Goal: Task Accomplishment & Management: Manage account settings

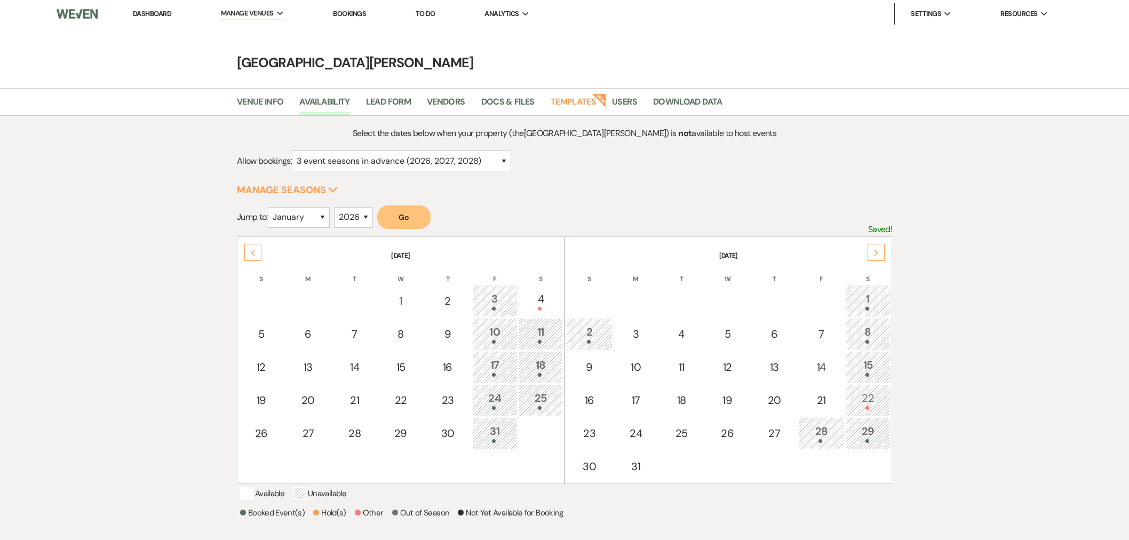
select select "3"
select select "2026"
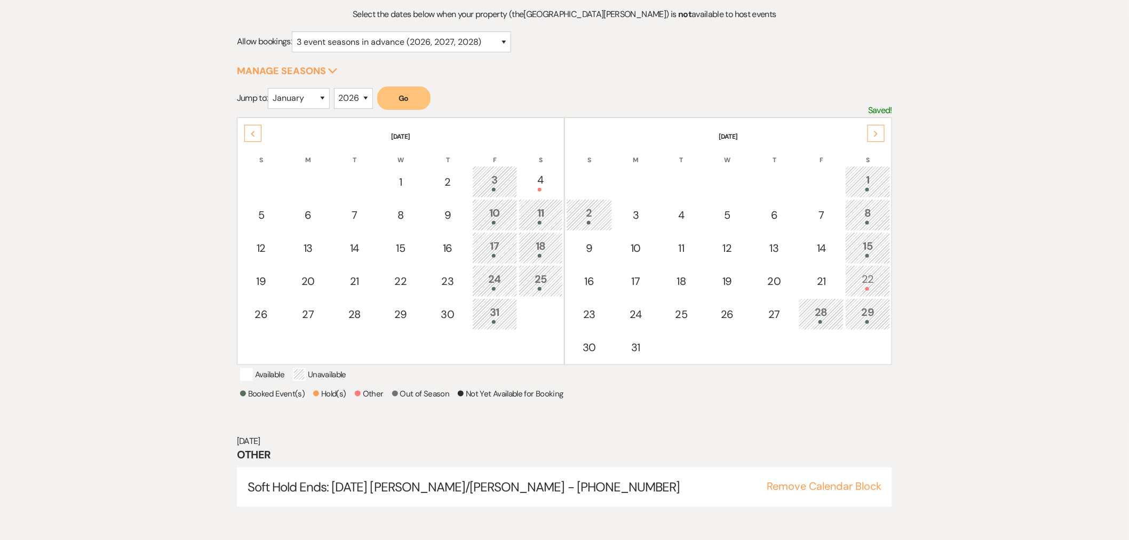
click at [811, 248] on div "14" at bounding box center [821, 248] width 34 height 16
select select "other"
select select "false"
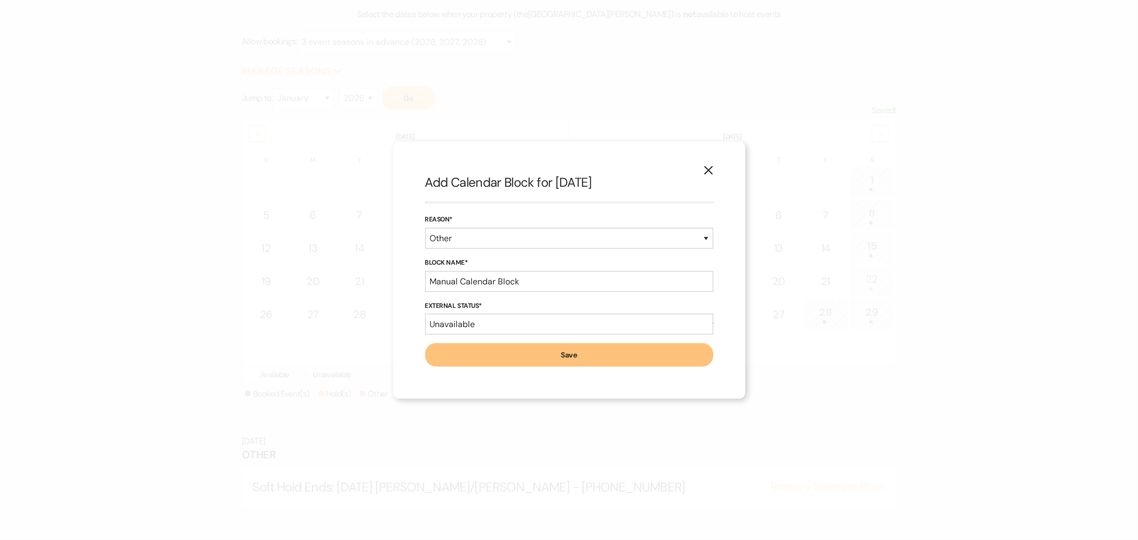
click at [711, 169] on icon "X" at bounding box center [709, 170] width 10 height 10
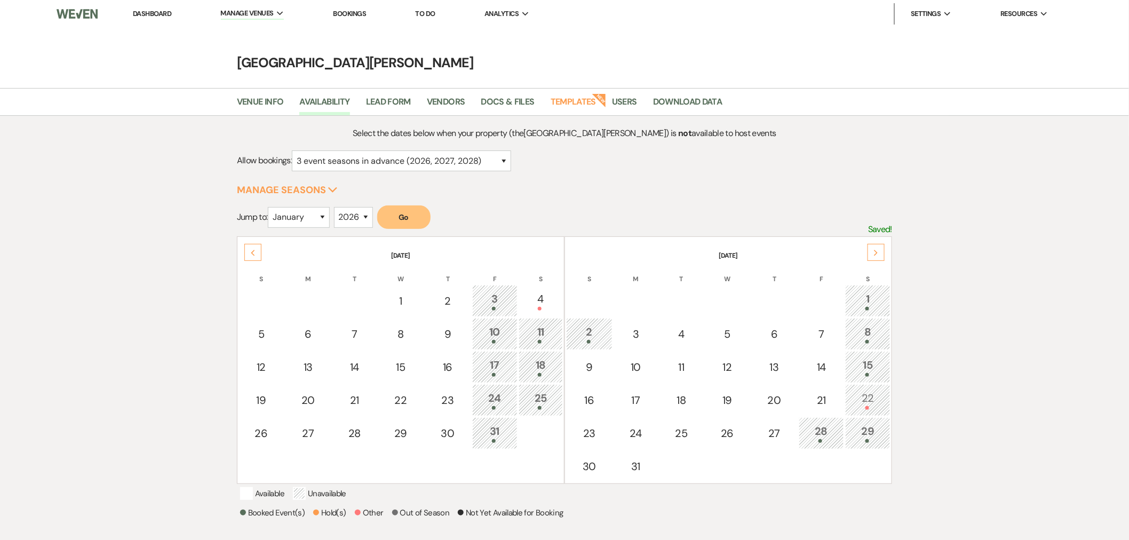
click at [156, 14] on link "Dashboard" at bounding box center [152, 13] width 38 height 9
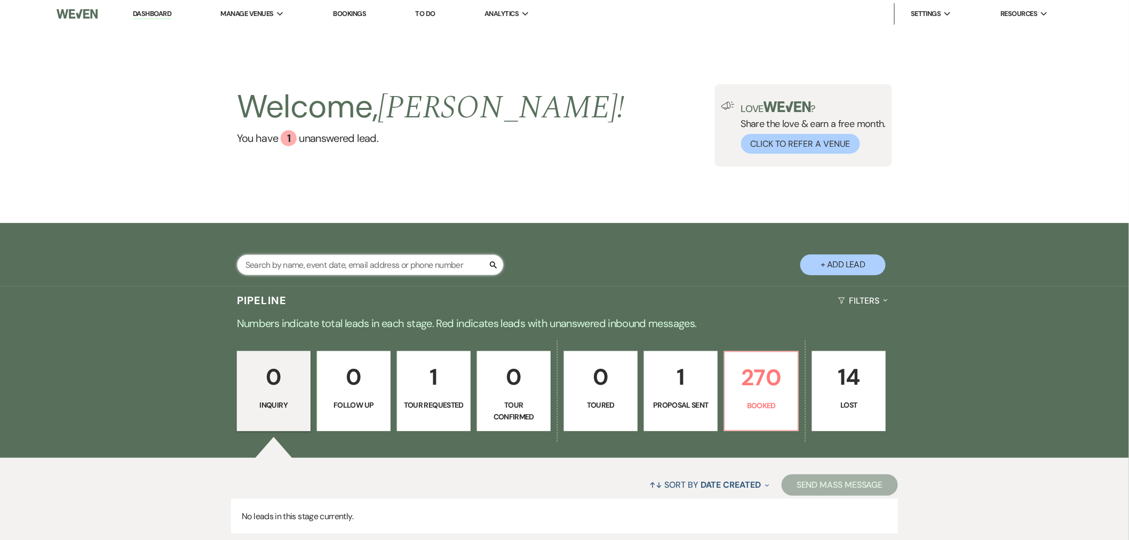
click at [362, 267] on input "text" at bounding box center [370, 264] width 267 height 21
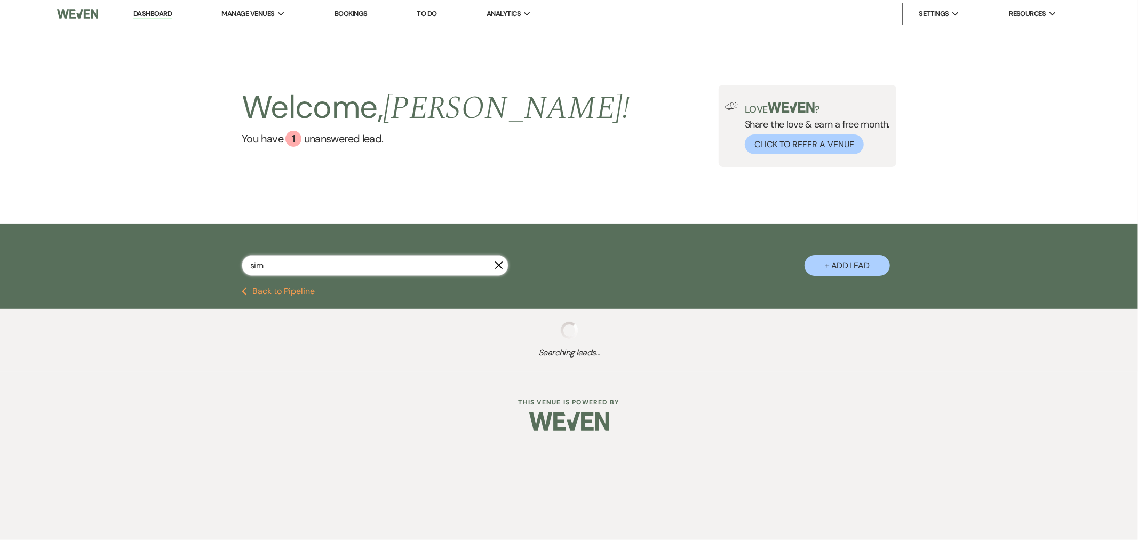
type input "sim"
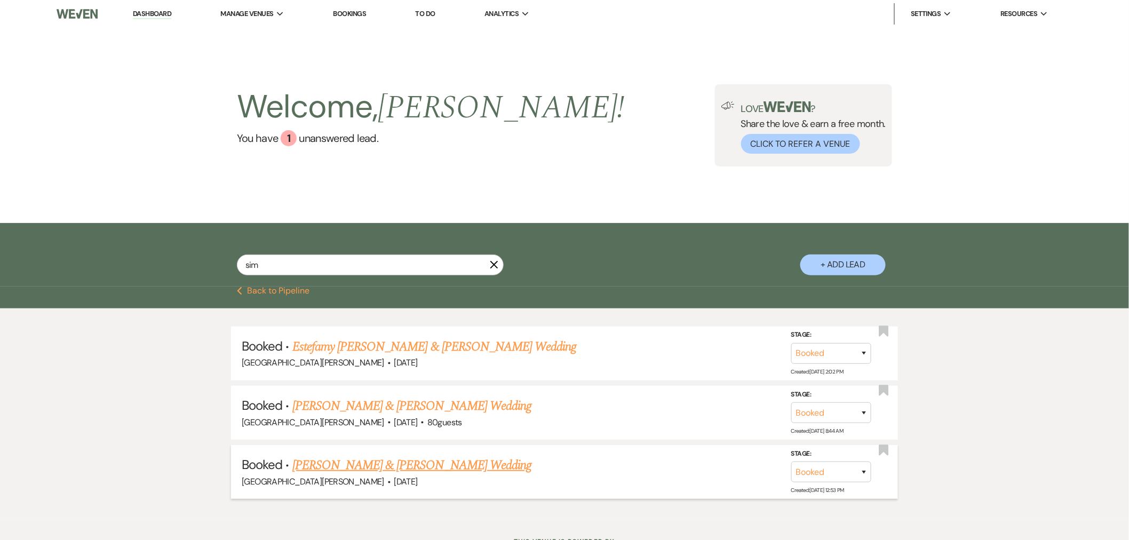
click at [402, 466] on link "[PERSON_NAME] & [PERSON_NAME] Wedding" at bounding box center [411, 465] width 239 height 19
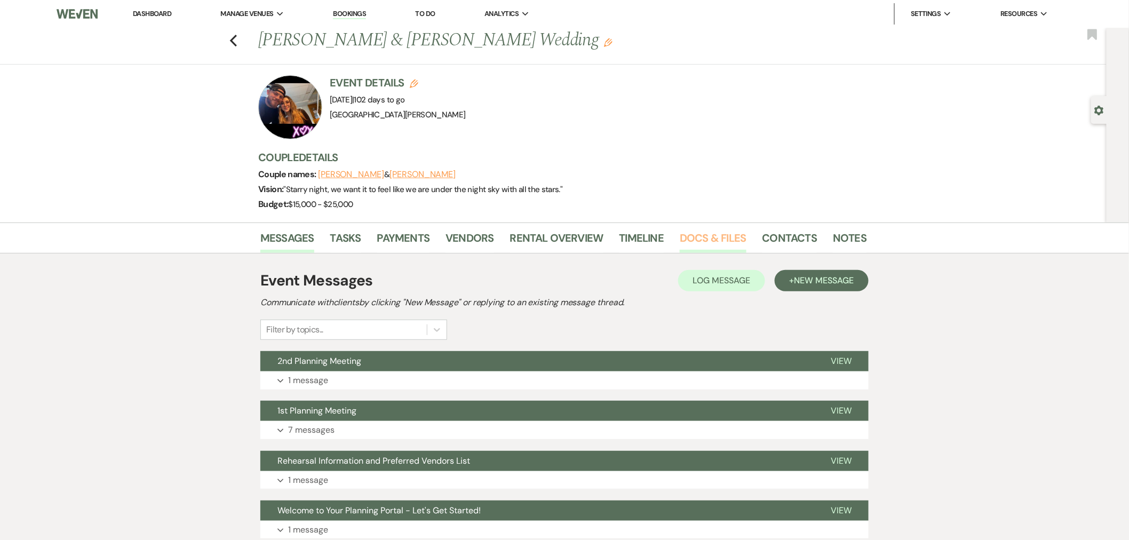
click at [705, 244] on link "Docs & Files" at bounding box center [713, 240] width 66 height 23
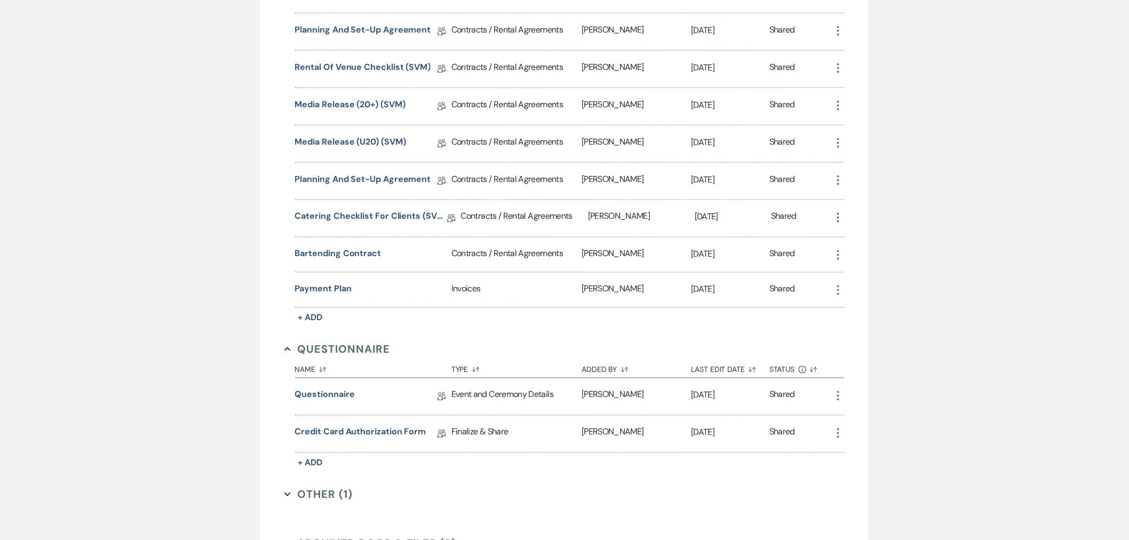
scroll to position [652, 0]
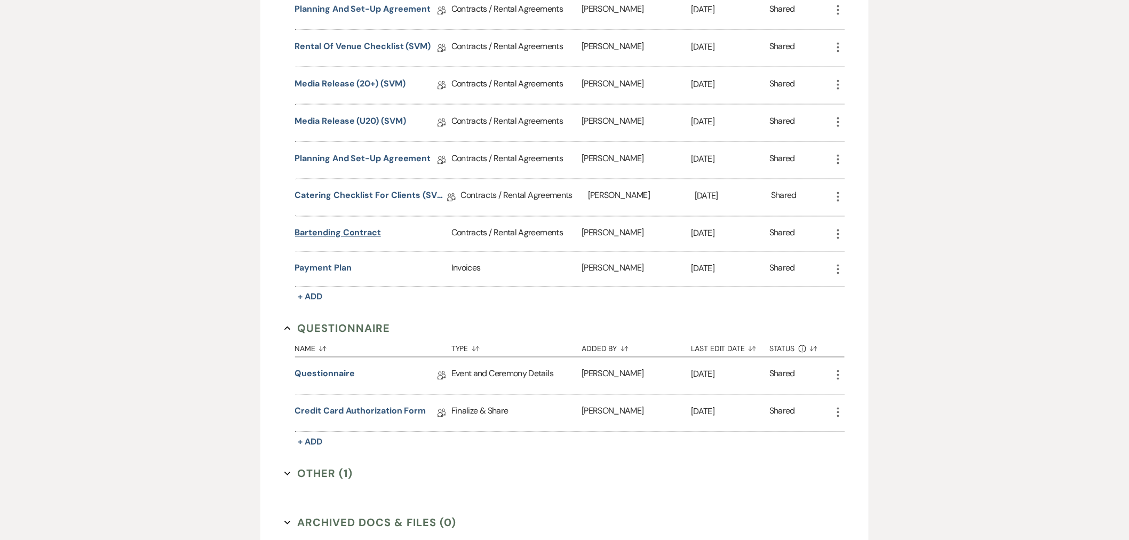
click at [366, 235] on button "bartending contract" at bounding box center [338, 233] width 86 height 13
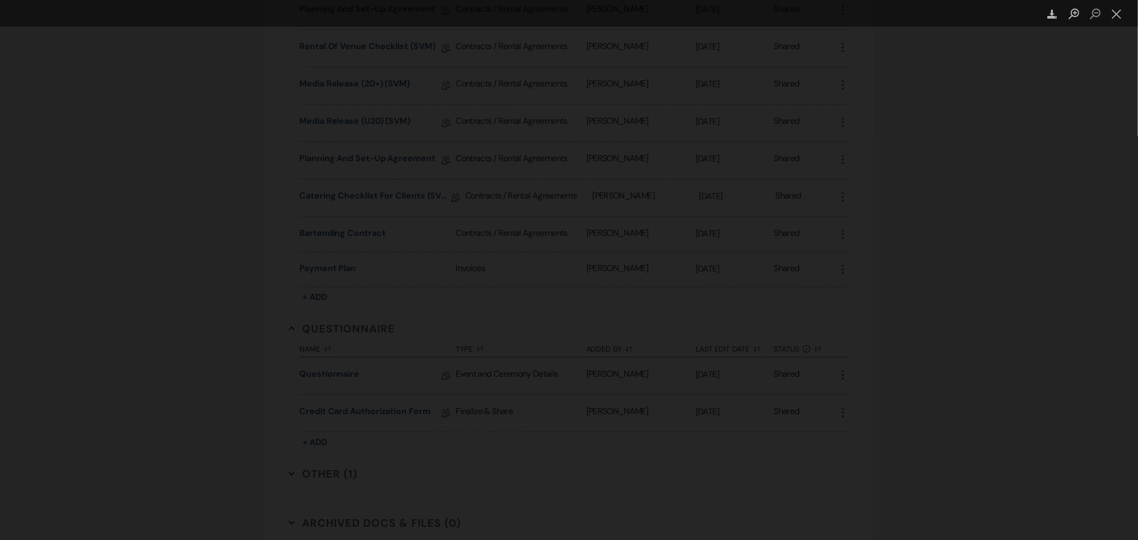
click at [249, 181] on img "Lightbox" at bounding box center [62, 269] width 373 height 177
click at [1118, 11] on button "Close lightbox" at bounding box center [1116, 14] width 21 height 19
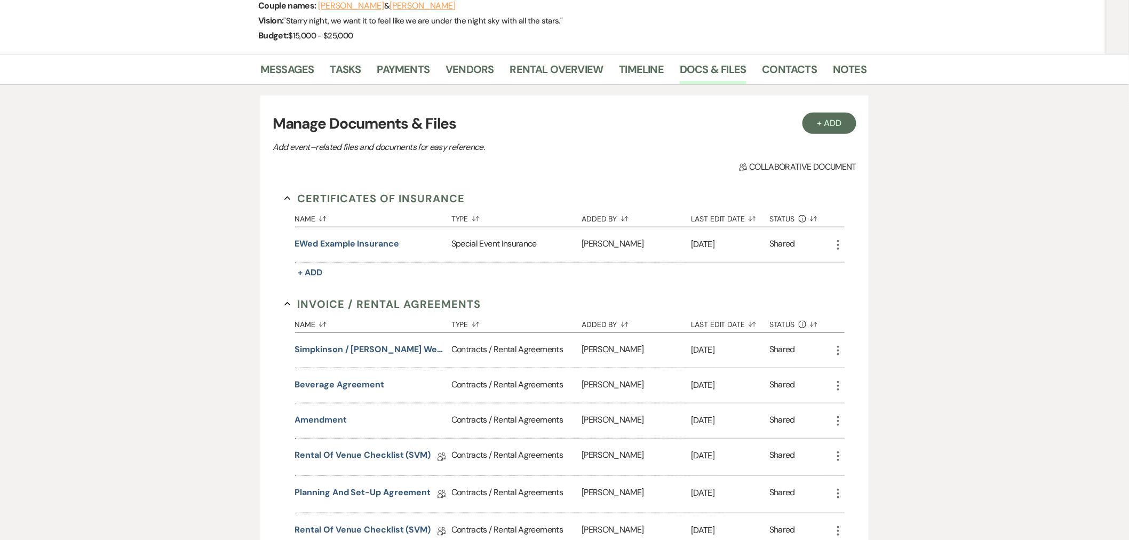
scroll to position [0, 0]
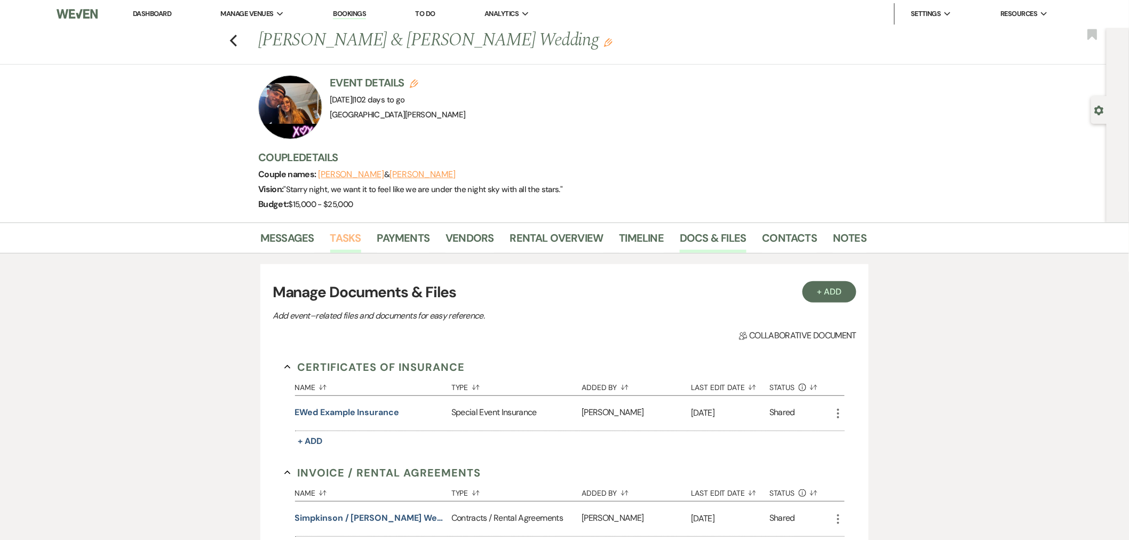
click at [354, 238] on link "Tasks" at bounding box center [345, 240] width 31 height 23
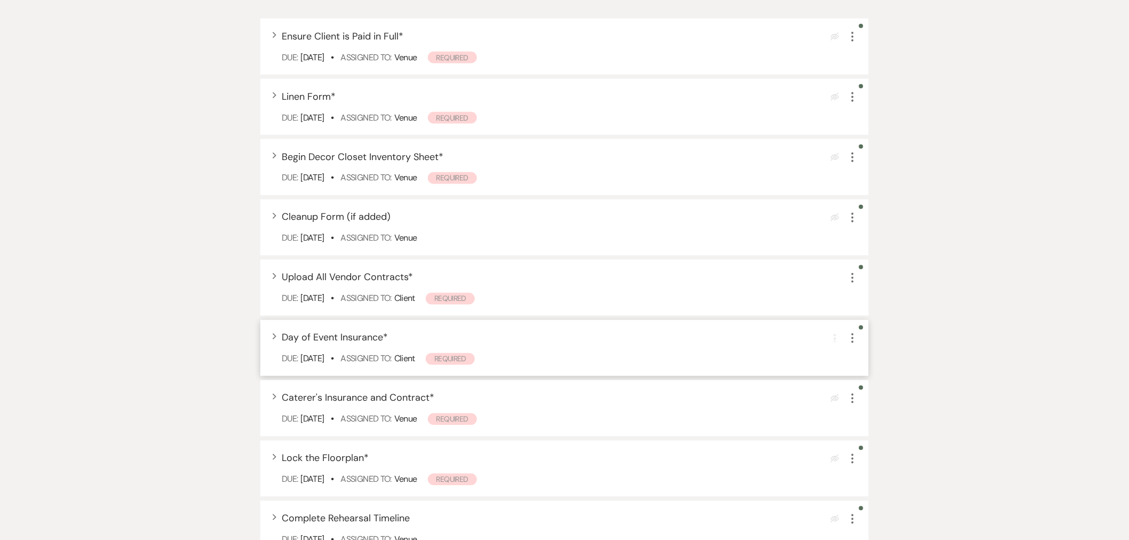
scroll to position [711, 0]
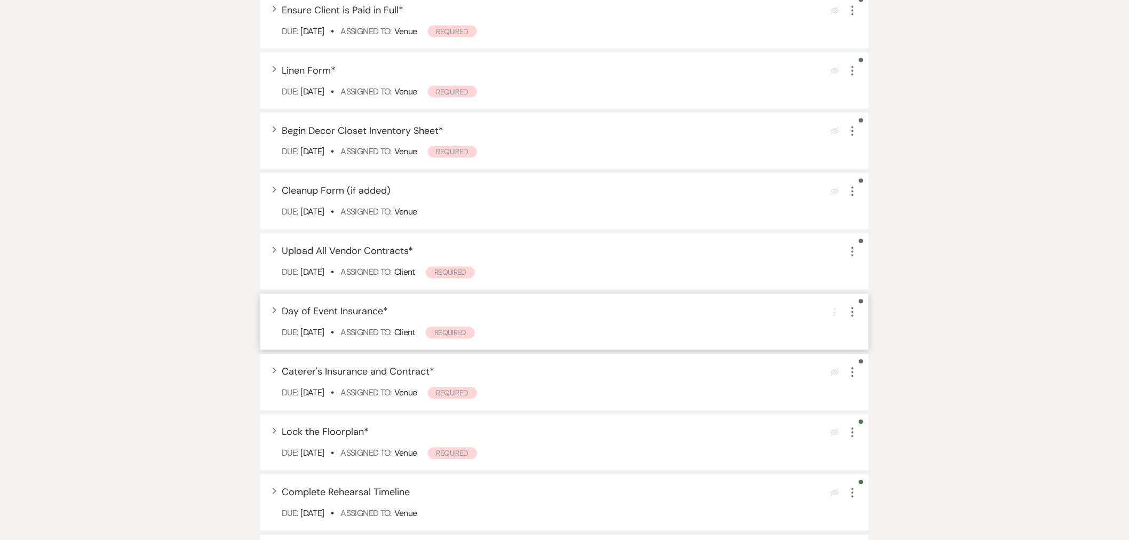
click at [396, 321] on div "Expand Day of Event Insurance * Completion Requirement More Due: [DATE] • Assig…" at bounding box center [564, 322] width 608 height 56
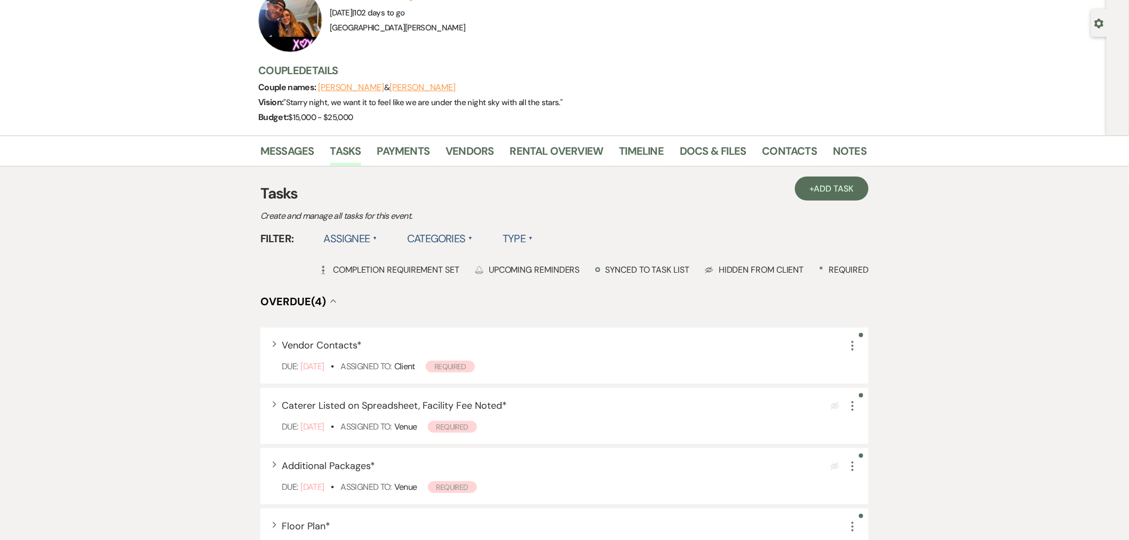
scroll to position [0, 0]
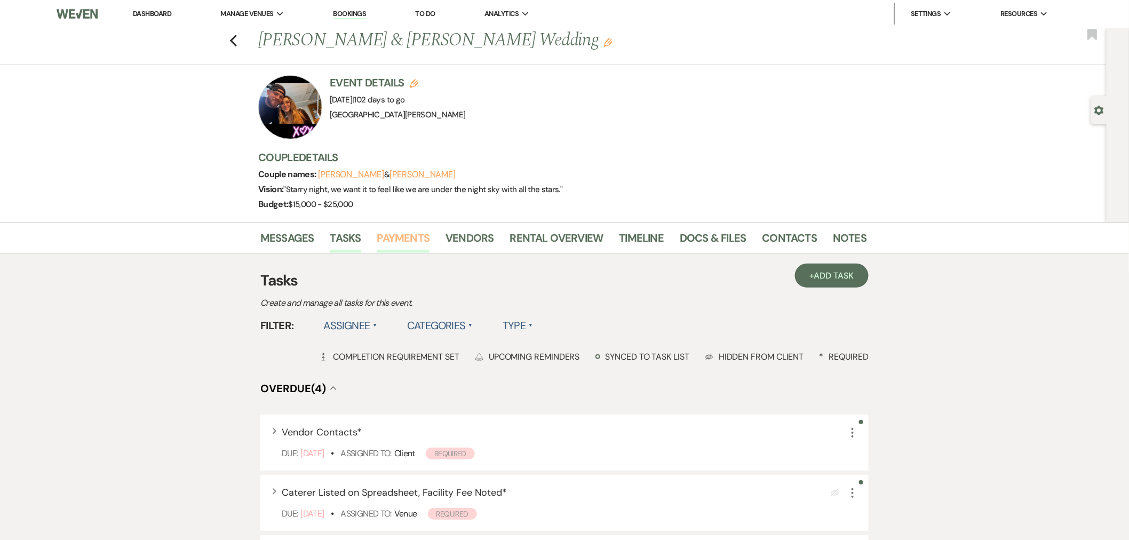
click at [412, 244] on link "Payments" at bounding box center [403, 240] width 53 height 23
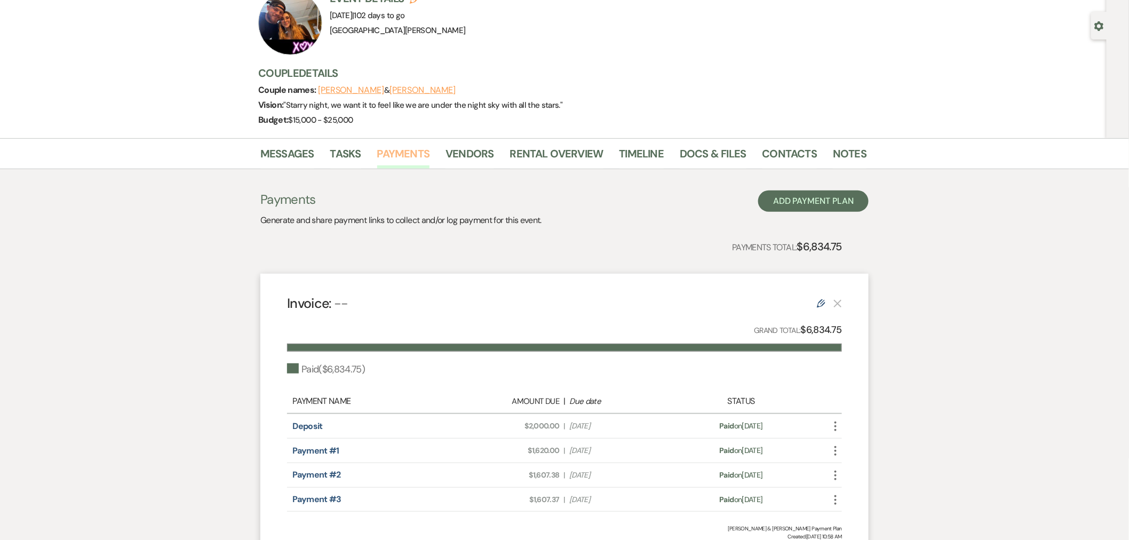
scroll to position [184, 0]
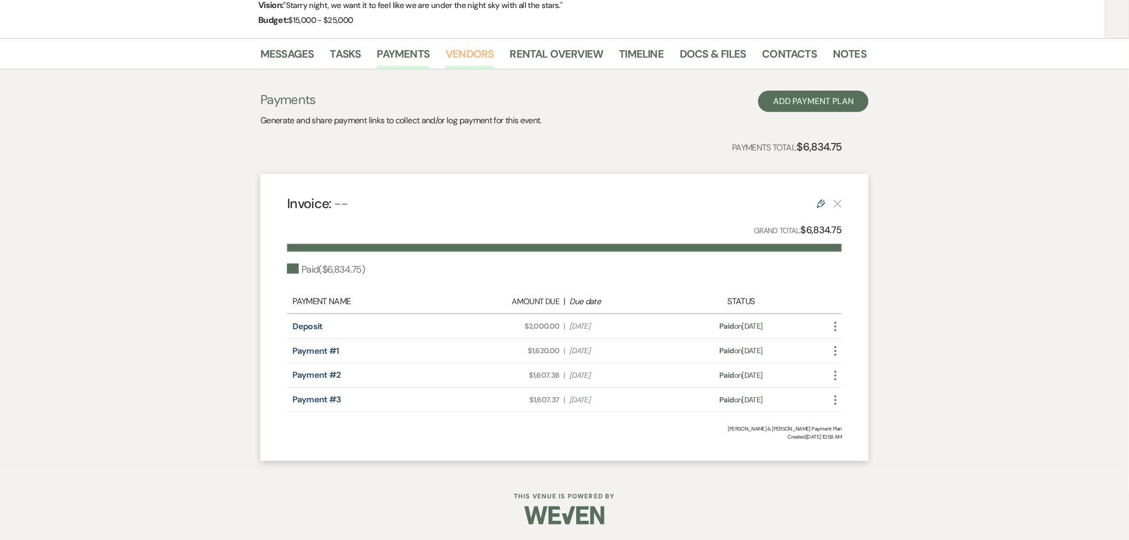
click at [469, 62] on link "Vendors" at bounding box center [469, 56] width 48 height 23
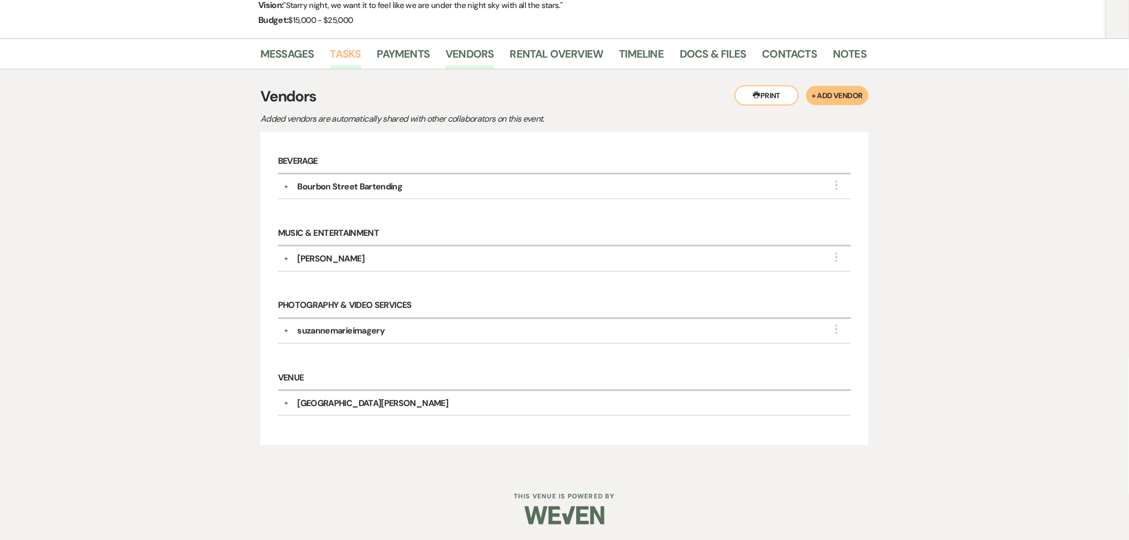
click at [342, 49] on link "Tasks" at bounding box center [345, 56] width 31 height 23
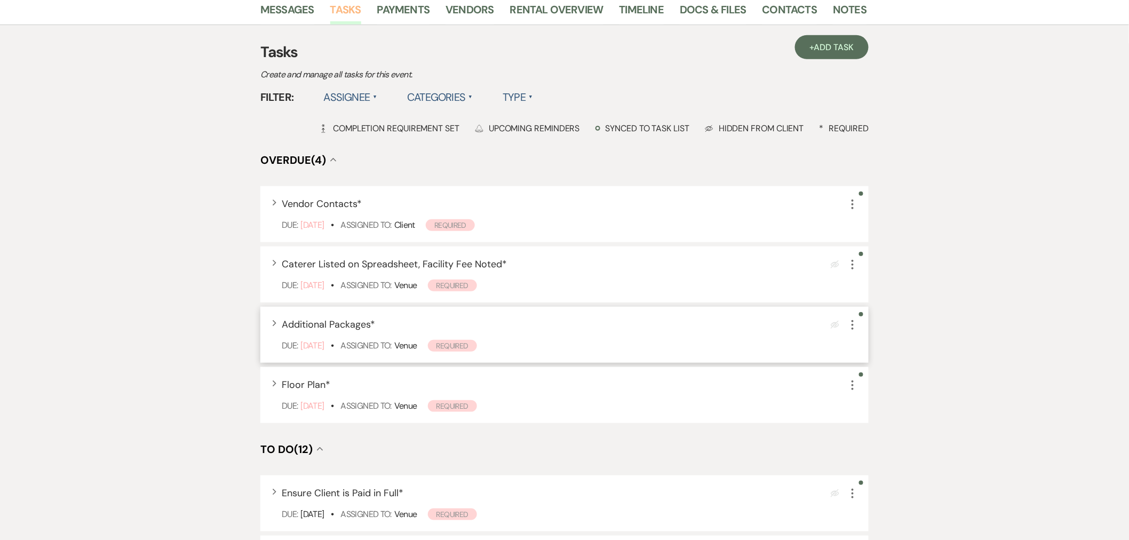
scroll to position [237, 0]
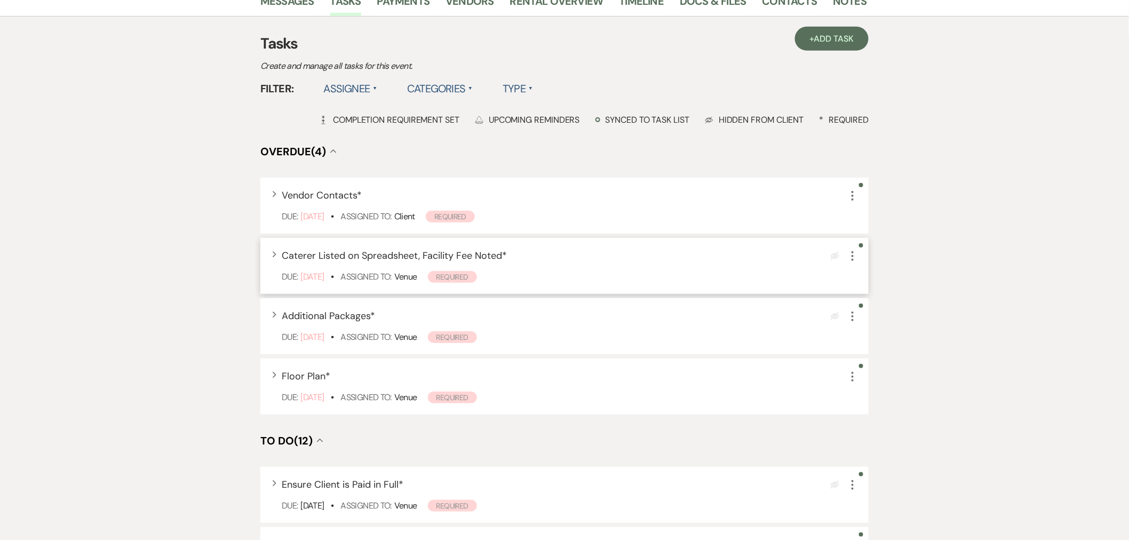
click at [538, 252] on div "Expand Caterer Listed on Spreadsheet, Facility Fee Noted * Eye Blocked More" at bounding box center [570, 256] width 576 height 14
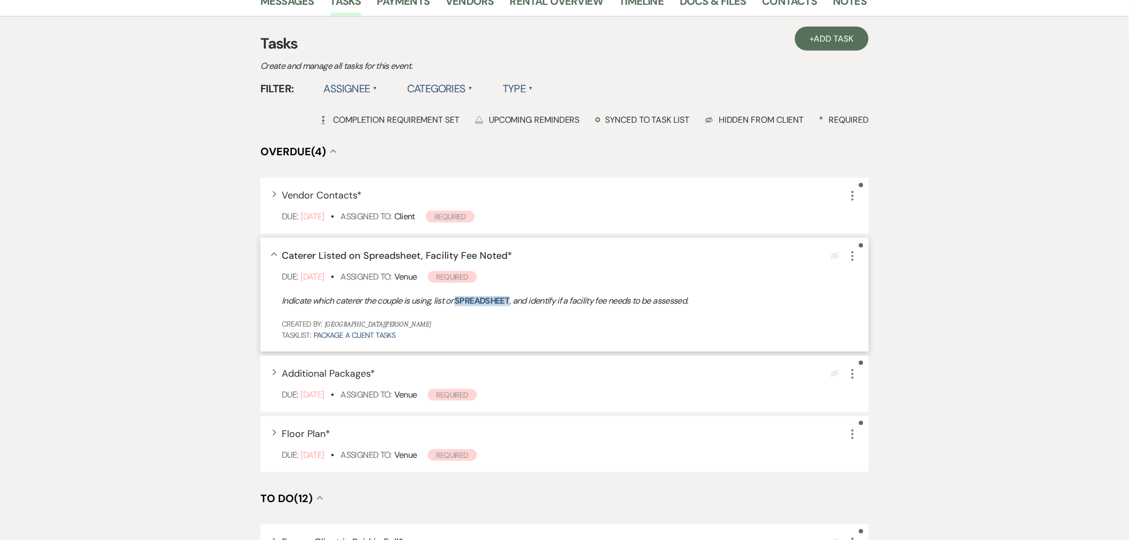
click at [493, 299] on link "spreadsheet" at bounding box center [481, 300] width 55 height 11
click at [851, 257] on icon "More" at bounding box center [852, 256] width 13 height 13
click at [889, 320] on button "Plan Portal Link Mark As Complete" at bounding box center [898, 326] width 105 height 17
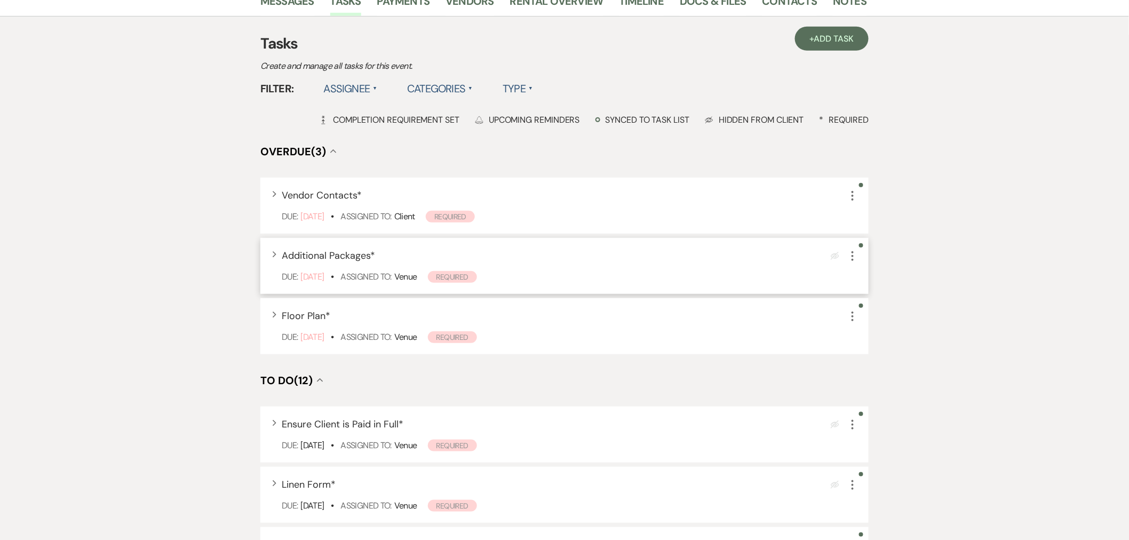
click at [854, 250] on icon "More" at bounding box center [852, 256] width 13 height 13
click at [897, 310] on button "Archive Archive" at bounding box center [897, 309] width 102 height 17
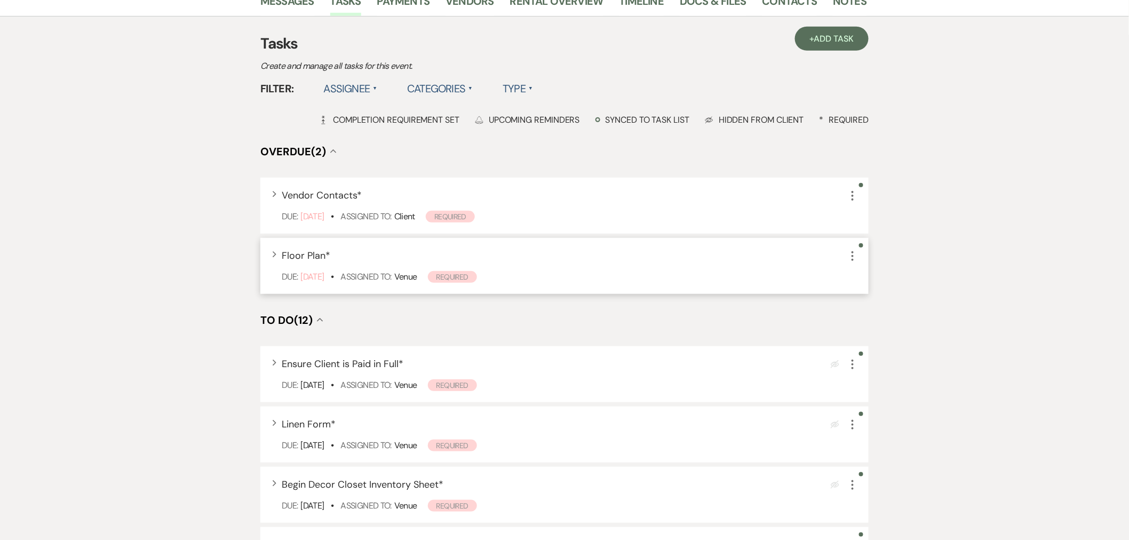
click at [855, 254] on icon "More" at bounding box center [852, 256] width 13 height 13
click at [880, 321] on button "Plan Portal Link Mark As Complete" at bounding box center [898, 326] width 105 height 17
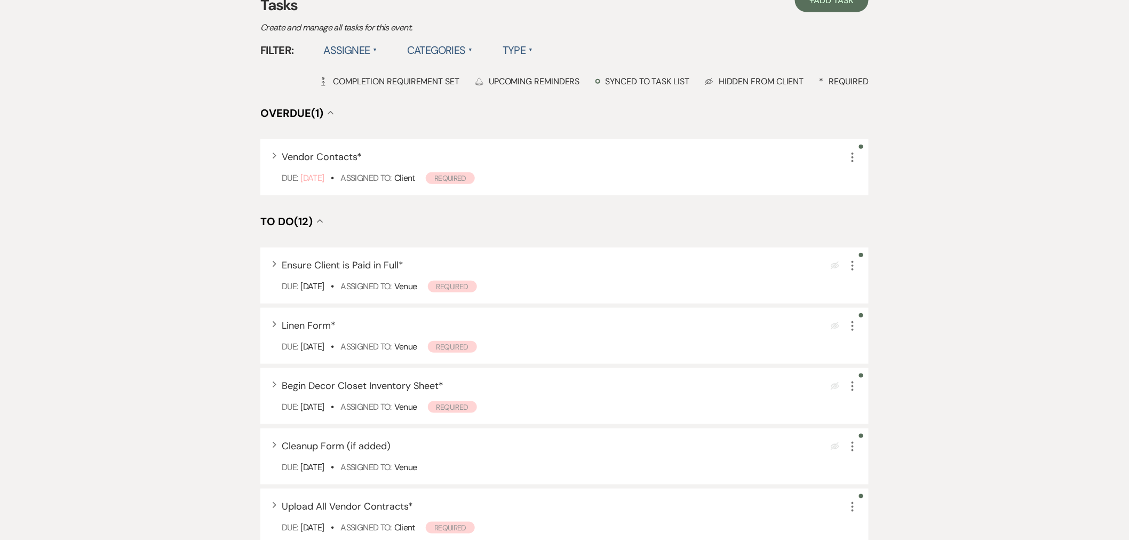
scroll to position [296, 0]
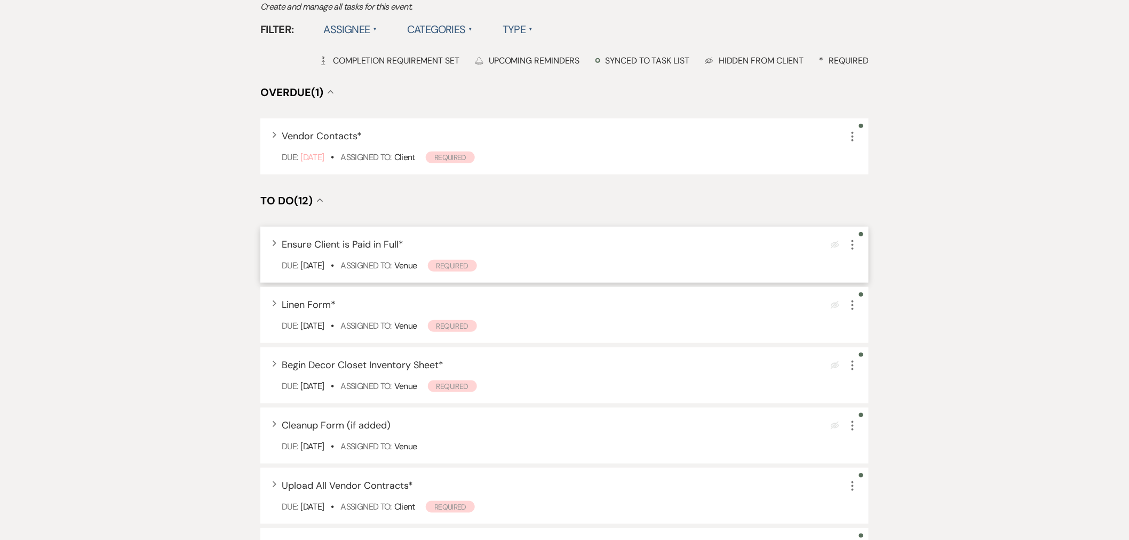
click at [859, 242] on icon "More" at bounding box center [852, 244] width 13 height 13
click at [881, 305] on button "Archive Archive" at bounding box center [897, 298] width 102 height 17
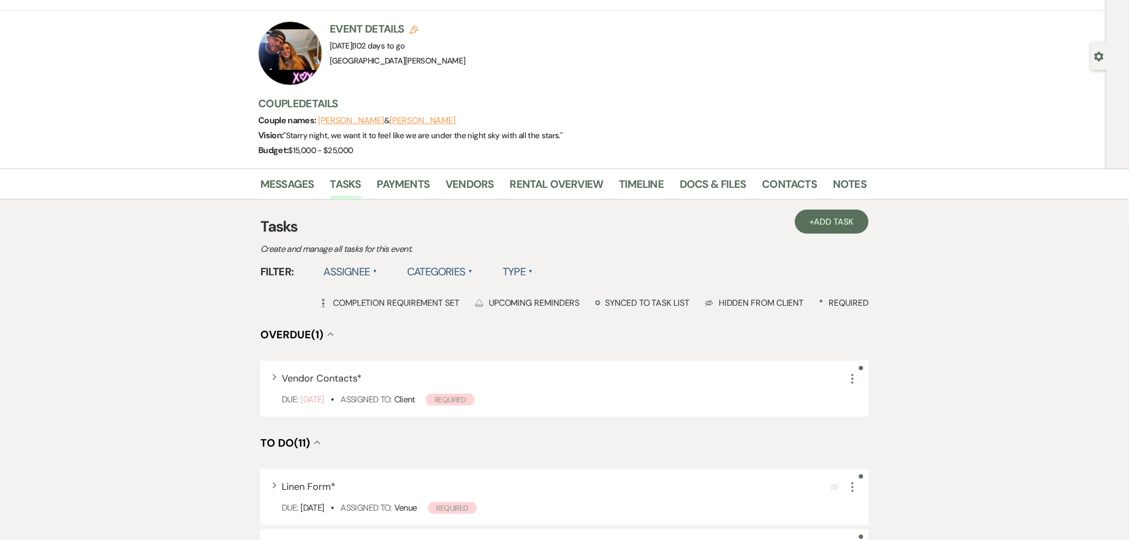
scroll to position [0, 0]
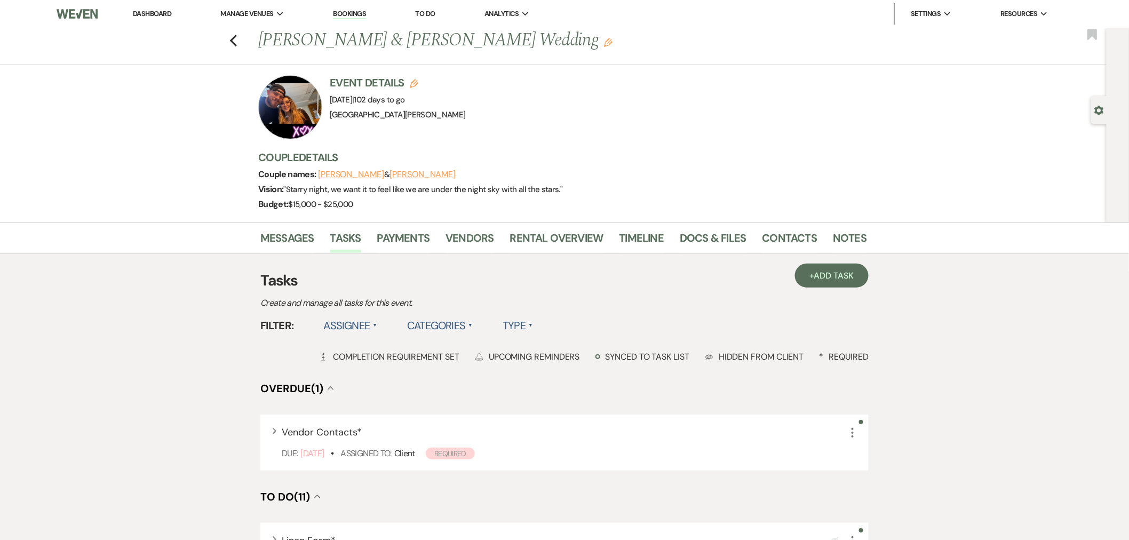
click at [167, 11] on link "Dashboard" at bounding box center [152, 13] width 38 height 9
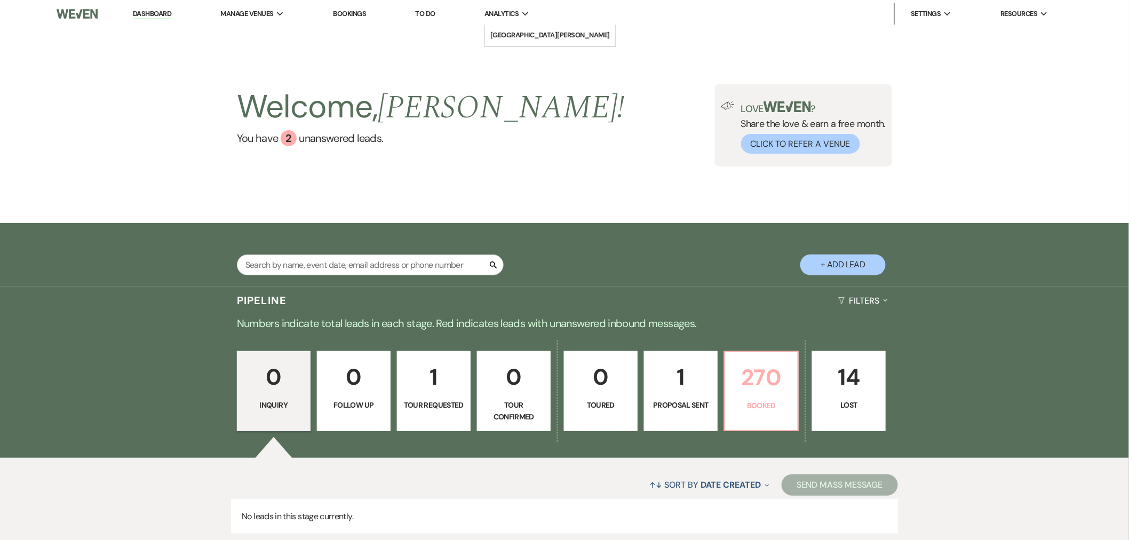
drag, startPoint x: 760, startPoint y: 395, endPoint x: 515, endPoint y: 3, distance: 462.2
click at [760, 395] on link "270 Booked" at bounding box center [761, 391] width 75 height 80
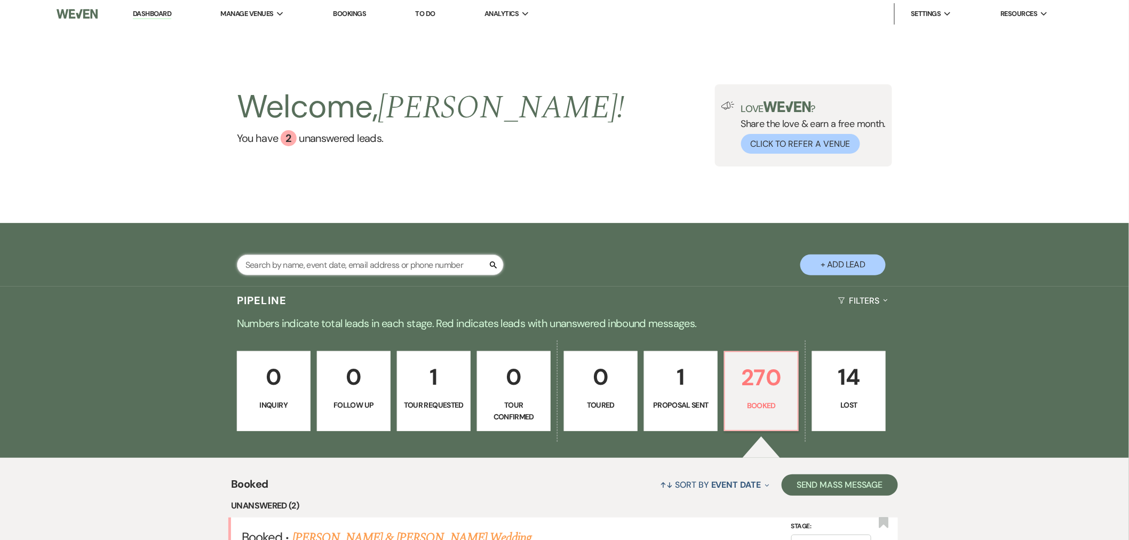
click at [364, 264] on input "text" at bounding box center [370, 264] width 267 height 21
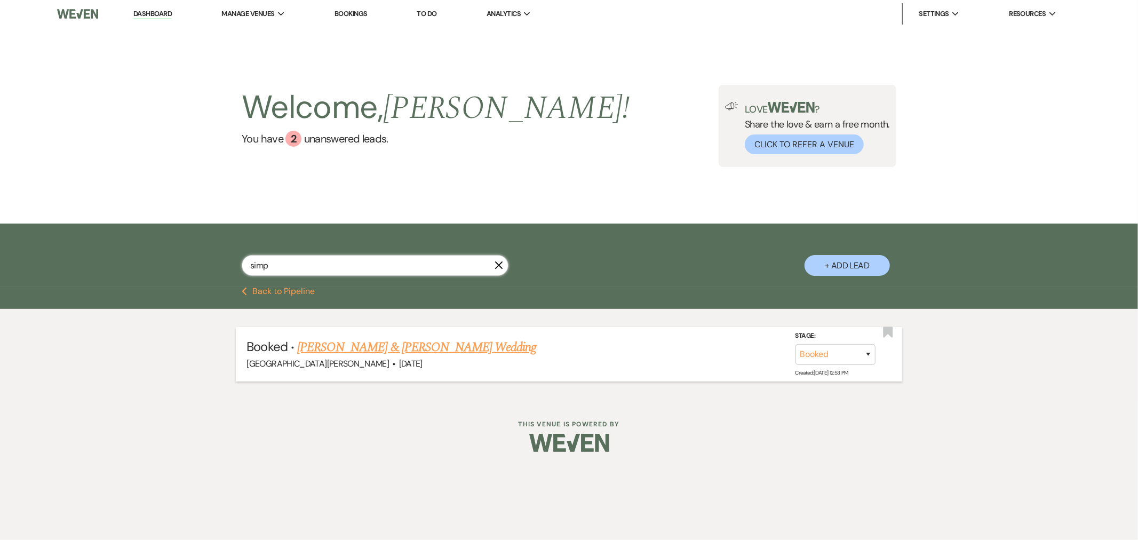
type input "simp"
click at [401, 348] on link "[PERSON_NAME] & [PERSON_NAME] Wedding" at bounding box center [416, 347] width 239 height 19
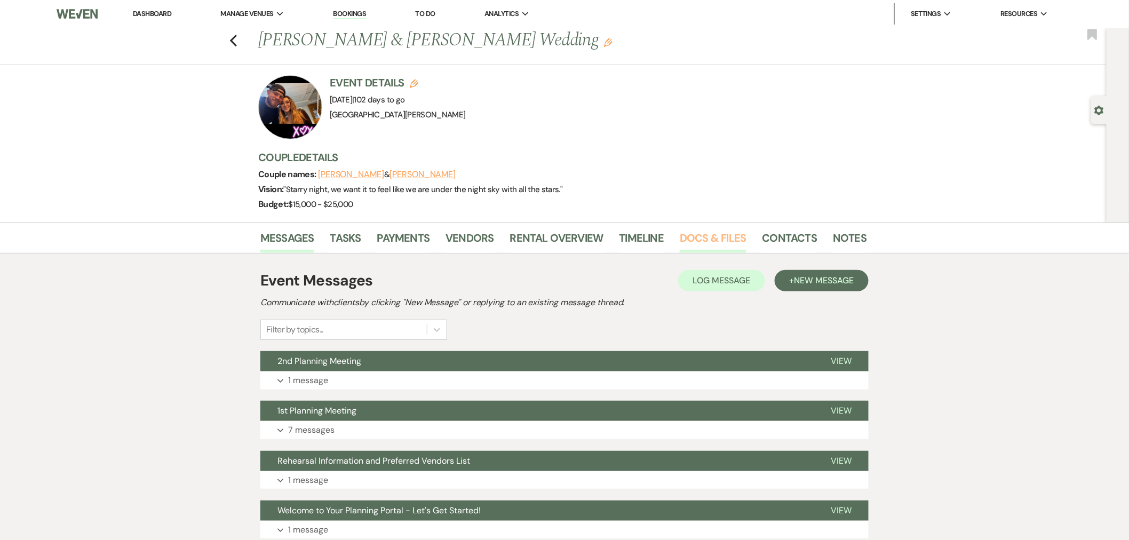
click at [695, 243] on link "Docs & Files" at bounding box center [713, 240] width 66 height 23
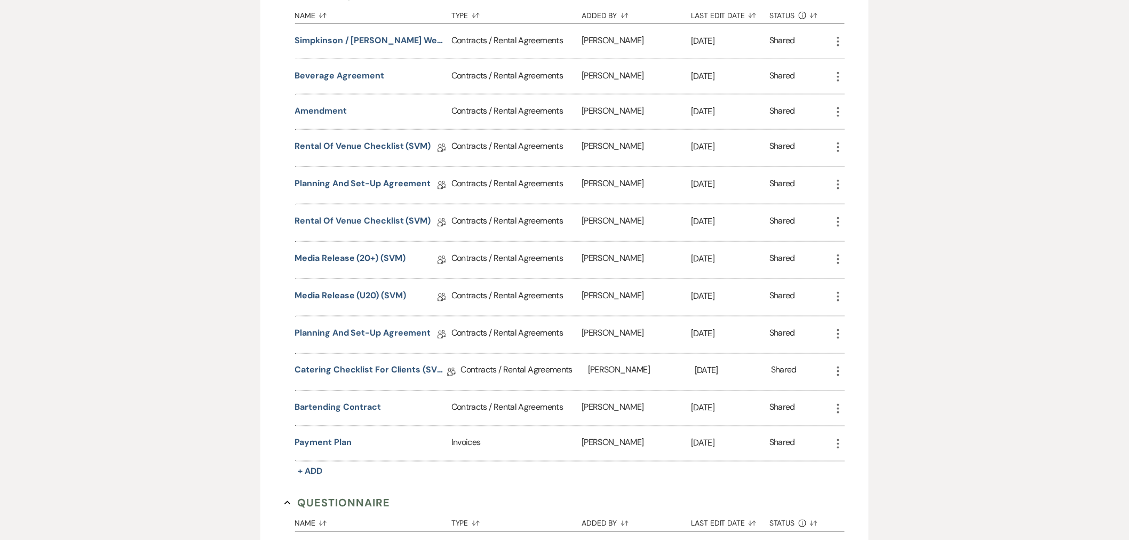
scroll to position [533, 0]
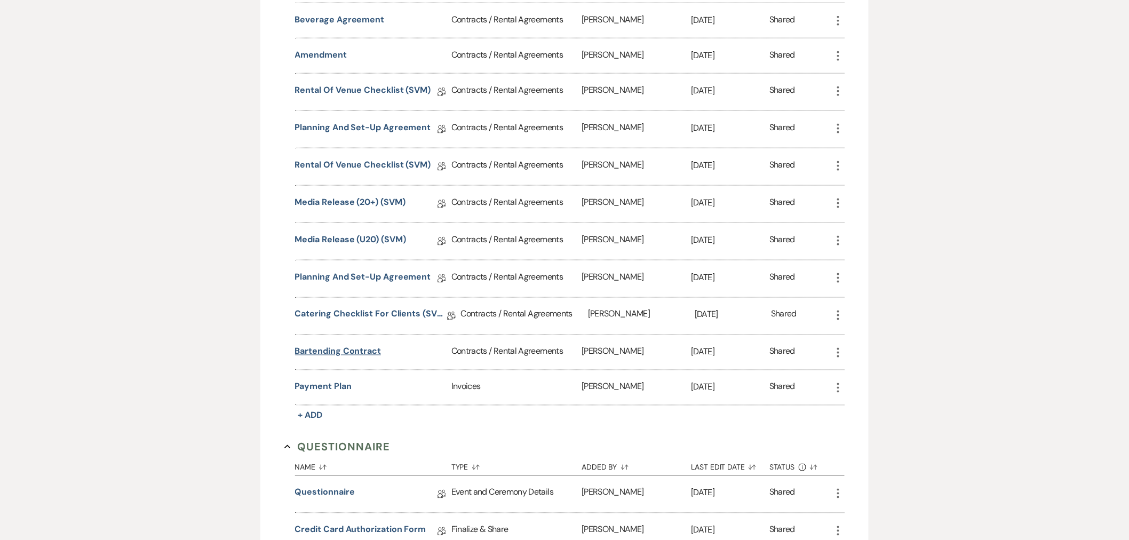
click at [362, 351] on button "bartending contract" at bounding box center [338, 351] width 86 height 13
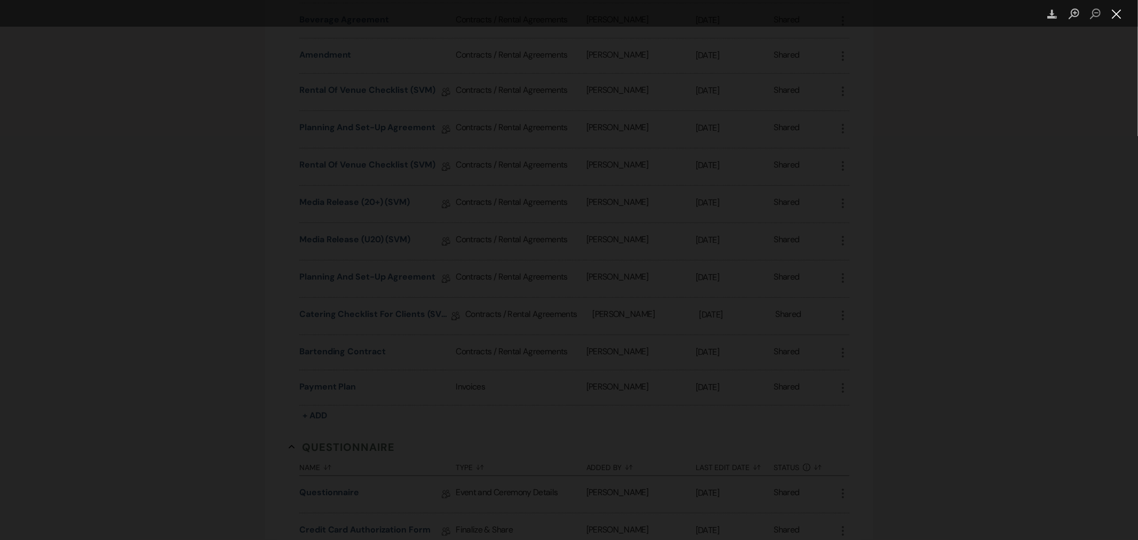
click at [1114, 12] on button "Close lightbox" at bounding box center [1116, 14] width 21 height 19
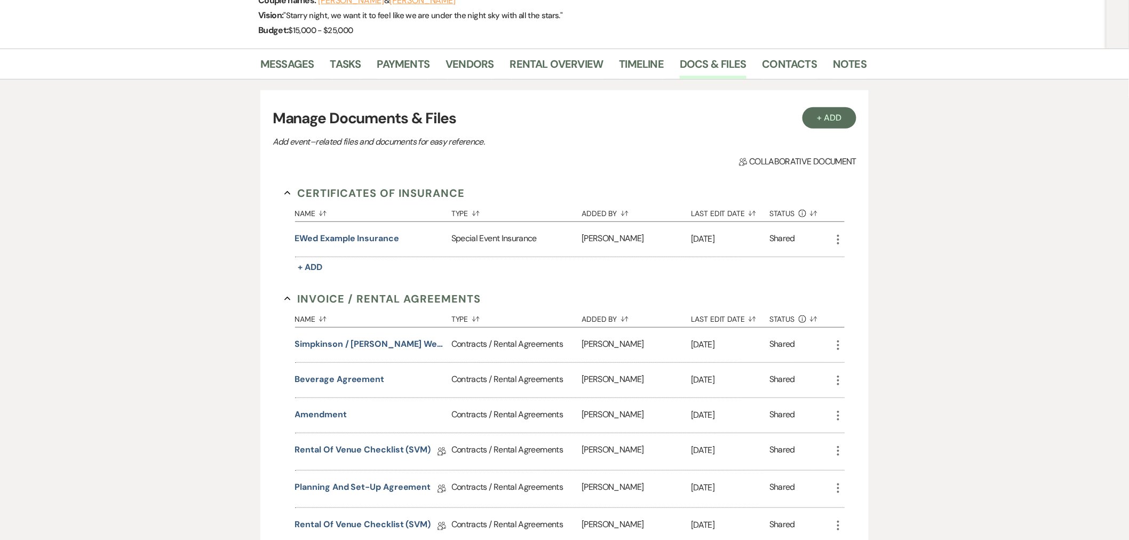
scroll to position [0, 0]
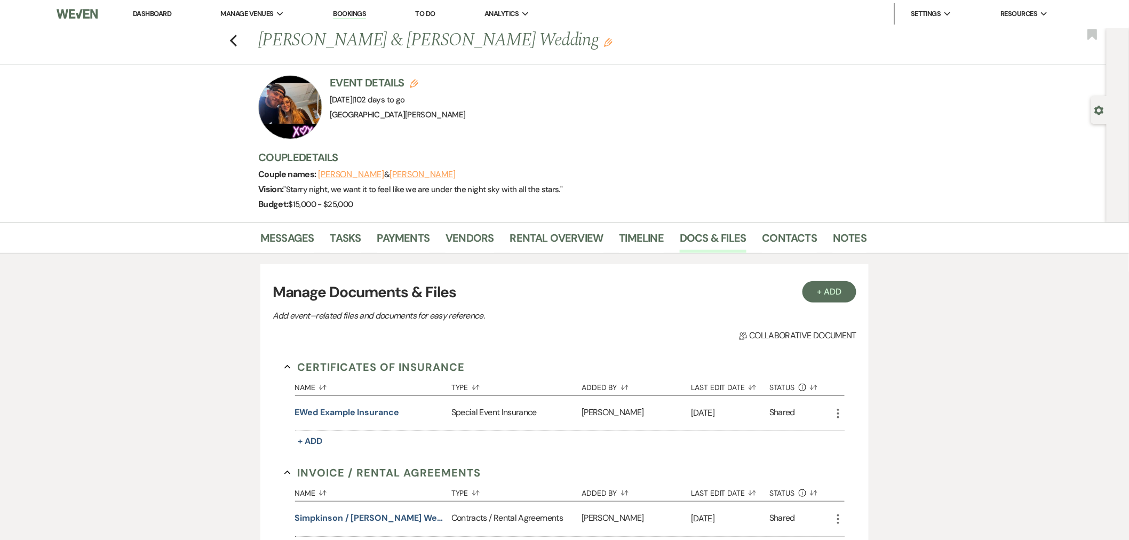
click at [282, 227] on li "Messages" at bounding box center [295, 240] width 70 height 26
click at [288, 241] on link "Messages" at bounding box center [287, 240] width 54 height 23
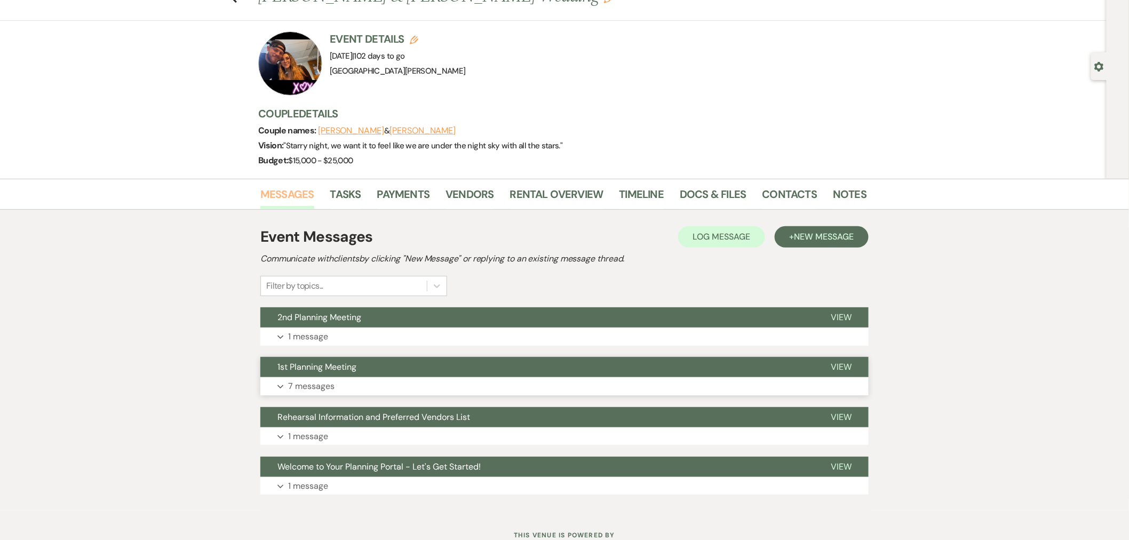
scroll to position [83, 0]
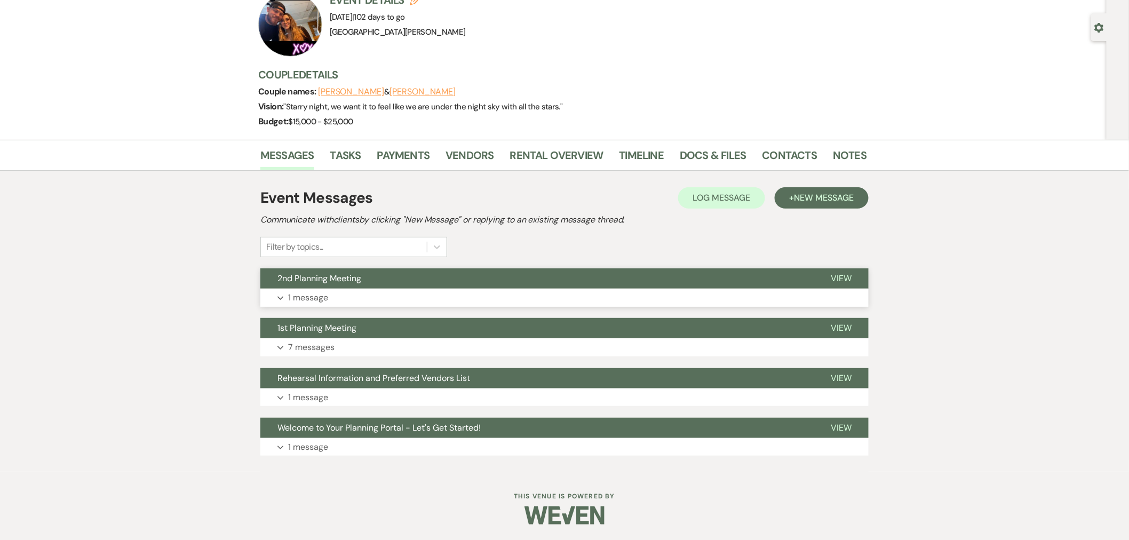
click at [504, 290] on button "Expand 1 message" at bounding box center [564, 298] width 608 height 18
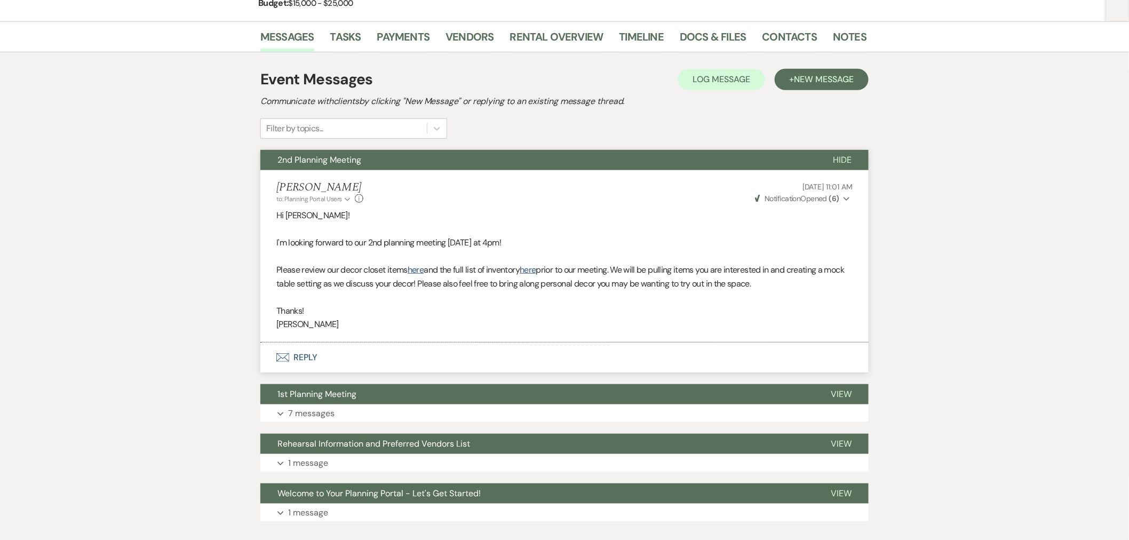
click at [524, 361] on button "Envelope Reply" at bounding box center [564, 357] width 608 height 30
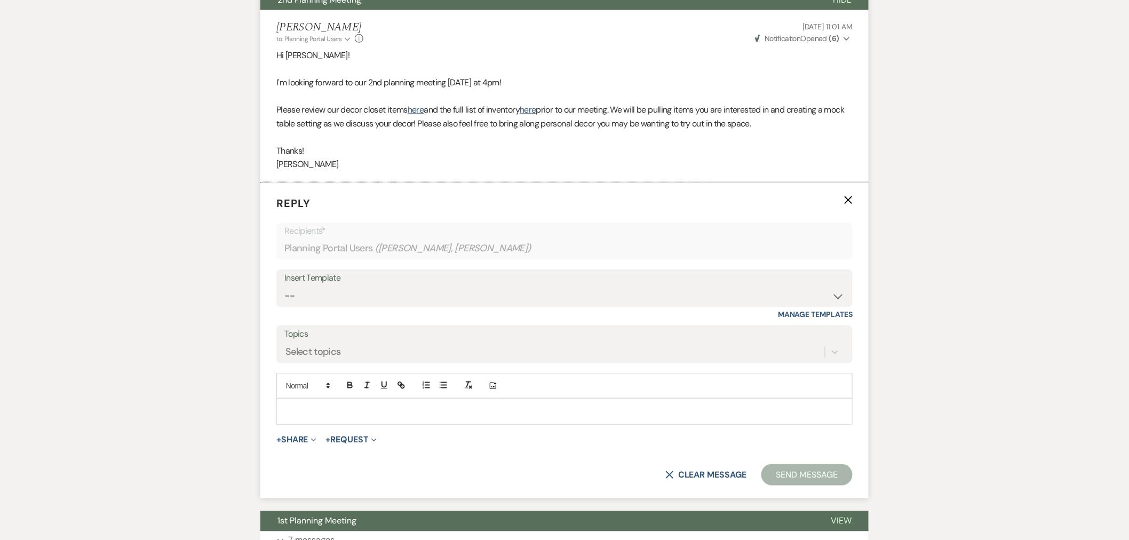
scroll to position [432, 0]
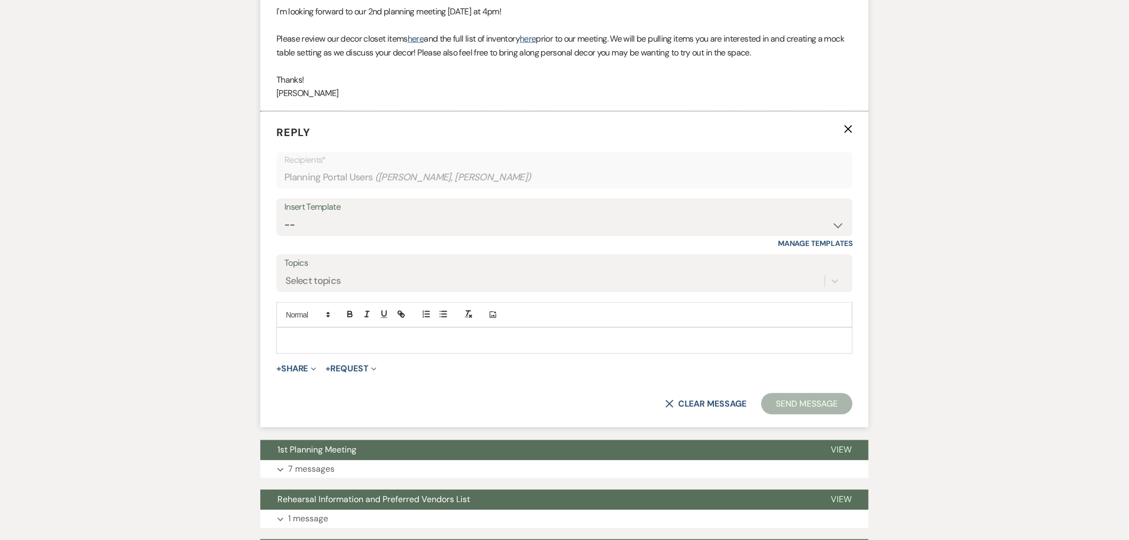
click at [536, 344] on p at bounding box center [564, 340] width 559 height 12
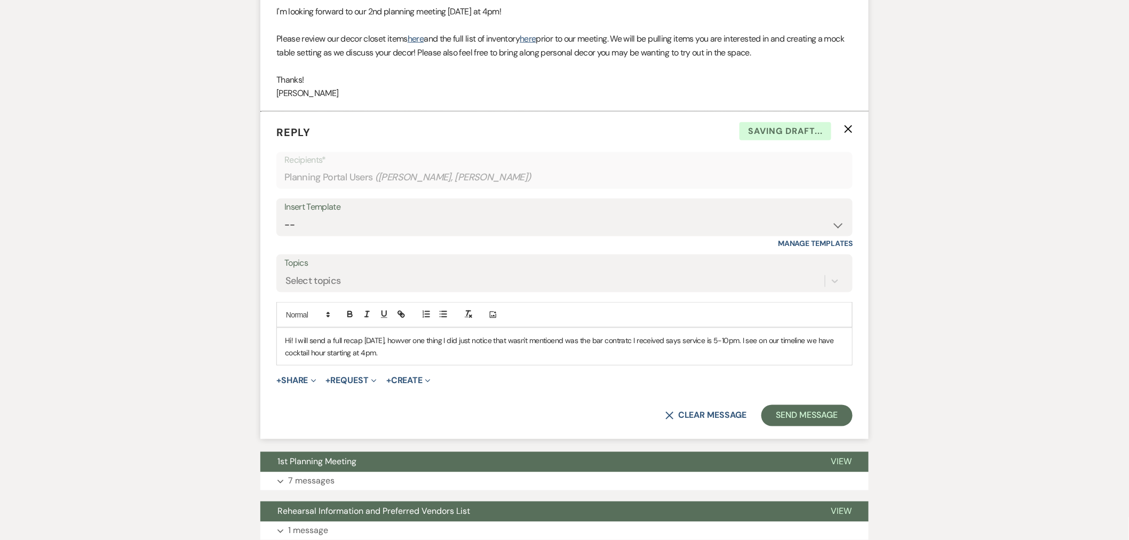
click at [560, 340] on p "Hi! I will send a full recap [DATE], howver one thing I did just notice that wa…" at bounding box center [564, 346] width 559 height 24
click at [625, 342] on p "Hi! I will send a full recap [DATE], howver one thing I did just notice that wa…" at bounding box center [564, 346] width 559 height 24
click at [404, 343] on p "Hi! I will send a full recap [DATE], howver one thing I did just notice that wa…" at bounding box center [564, 346] width 559 height 24
click at [473, 353] on p "Hi! I will send a full recap [DATE], however one thing I did just notice that w…" at bounding box center [564, 346] width 559 height 24
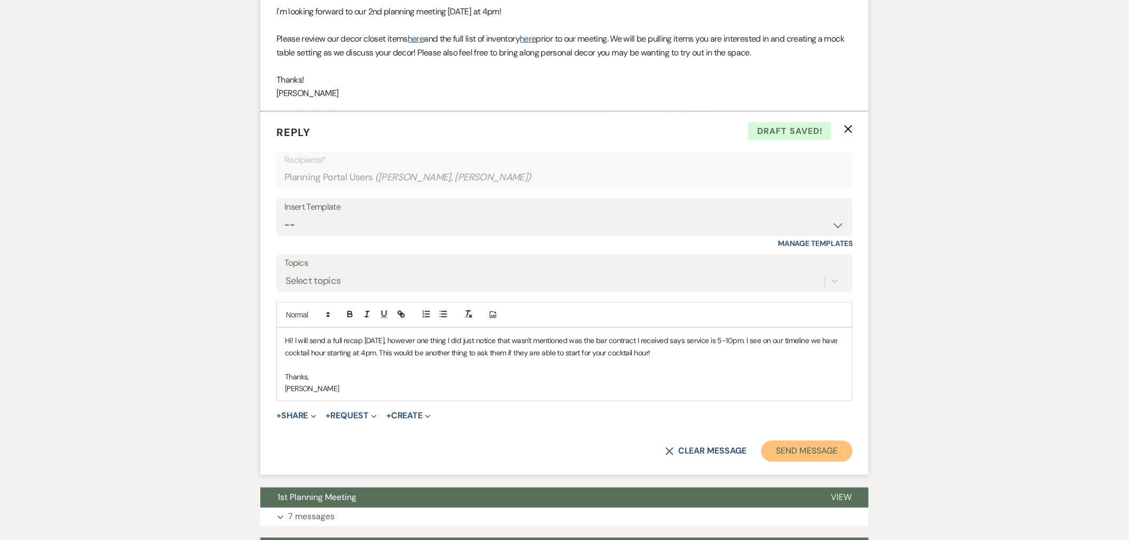
click at [790, 442] on button "Send Message" at bounding box center [806, 451] width 91 height 21
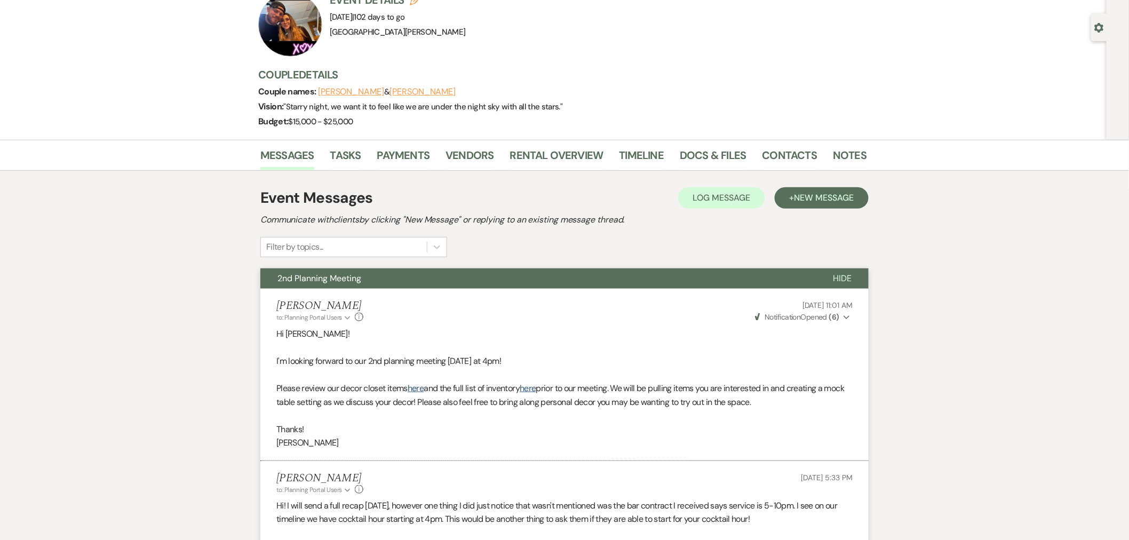
scroll to position [0, 0]
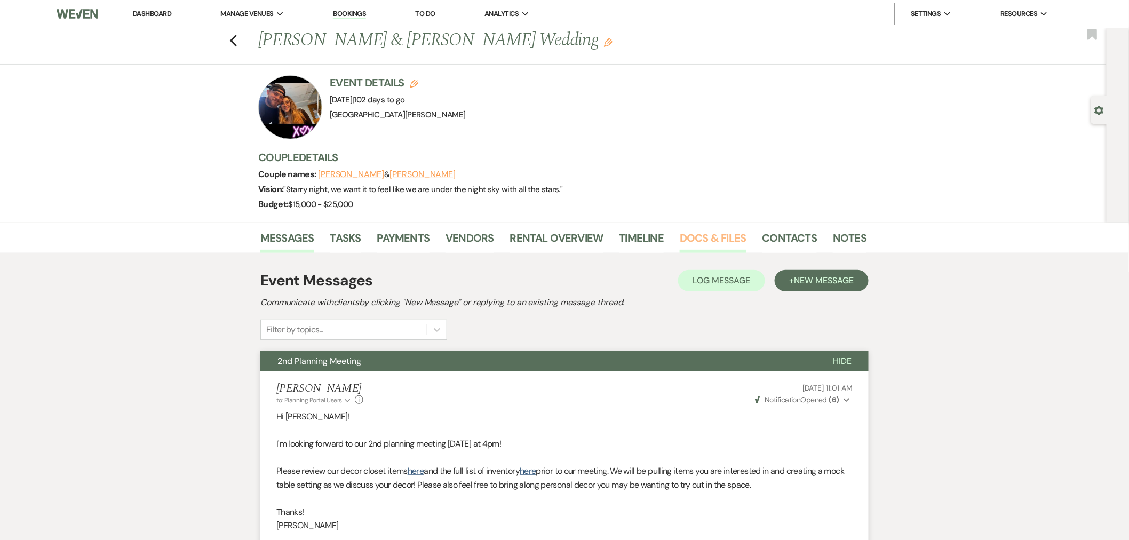
click at [699, 238] on link "Docs & Files" at bounding box center [713, 240] width 66 height 23
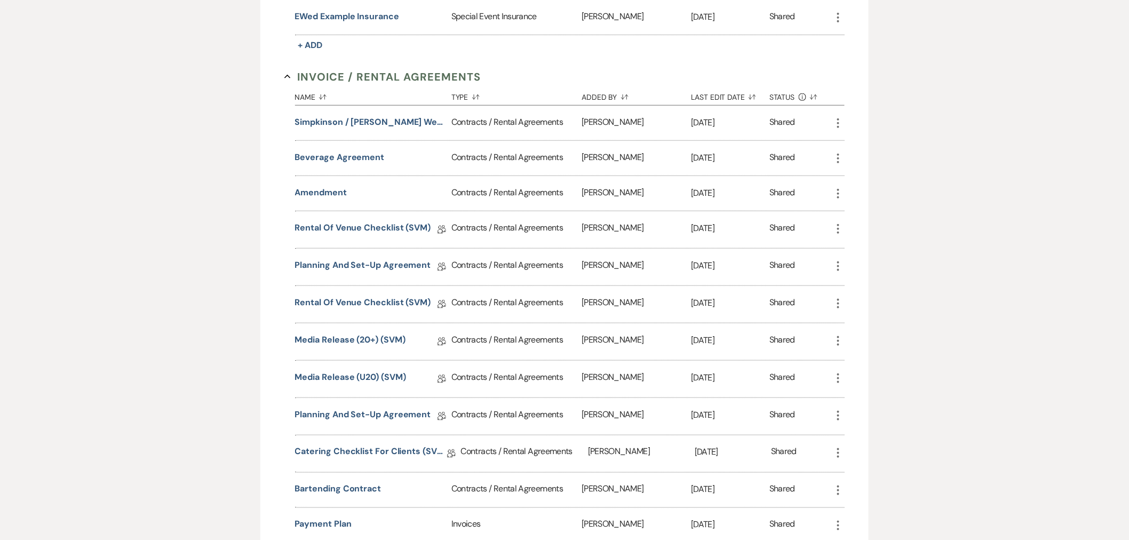
scroll to position [474, 0]
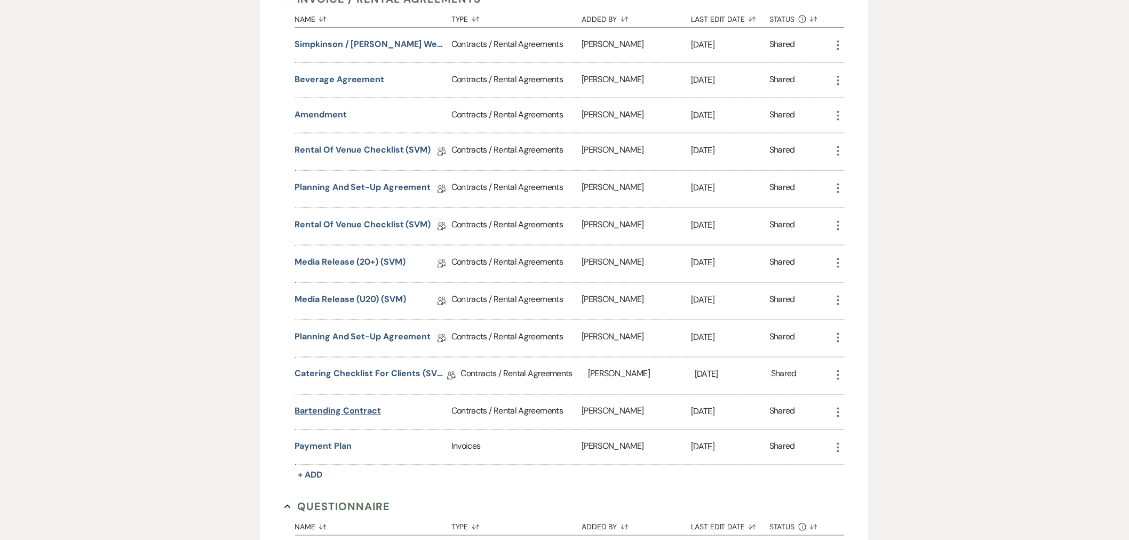
click at [371, 409] on button "bartending contract" at bounding box center [338, 411] width 86 height 13
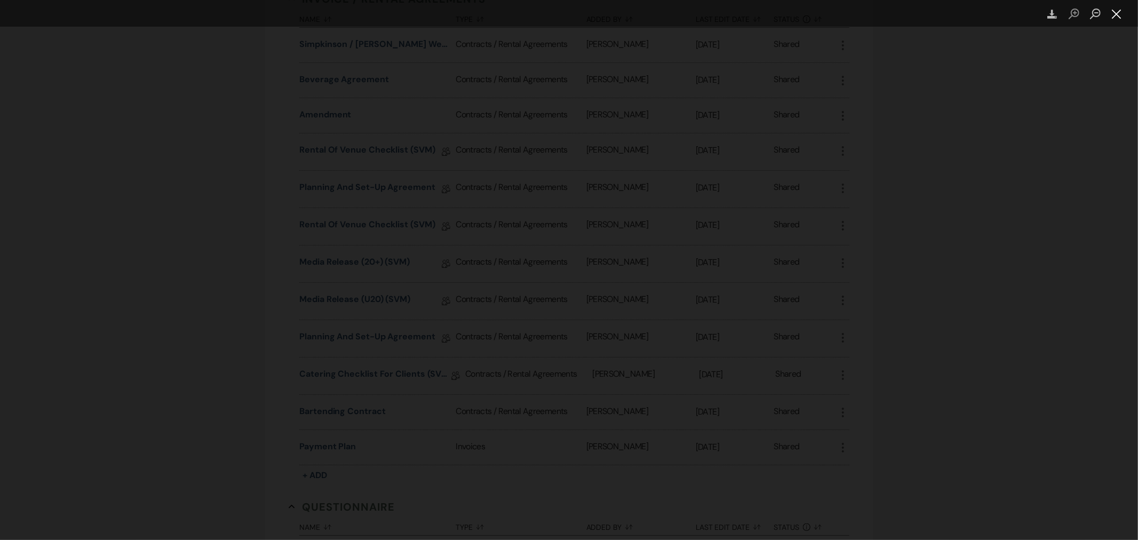
click at [1115, 14] on button "Close lightbox" at bounding box center [1116, 14] width 21 height 19
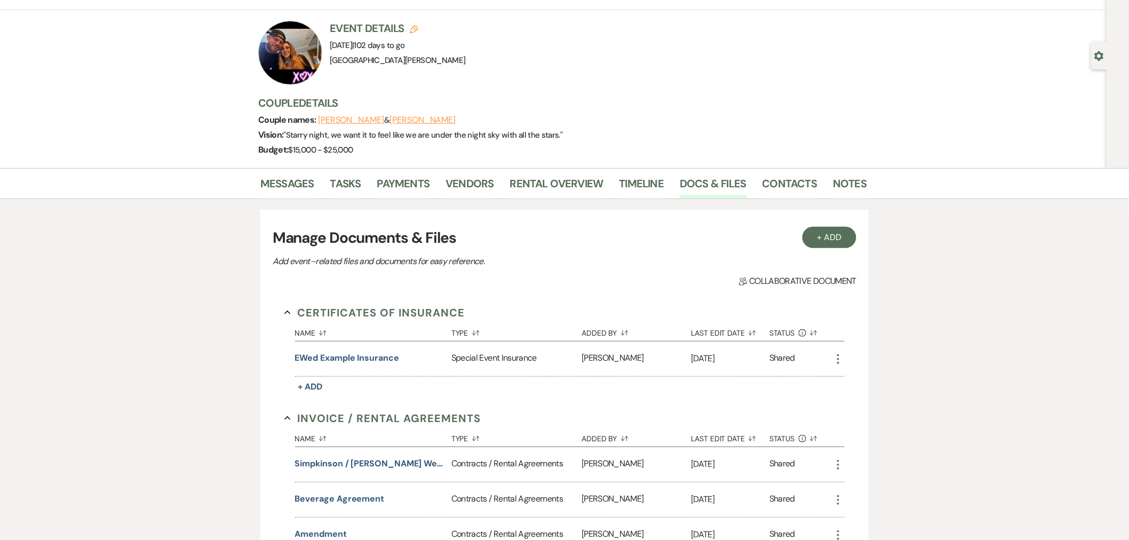
scroll to position [0, 0]
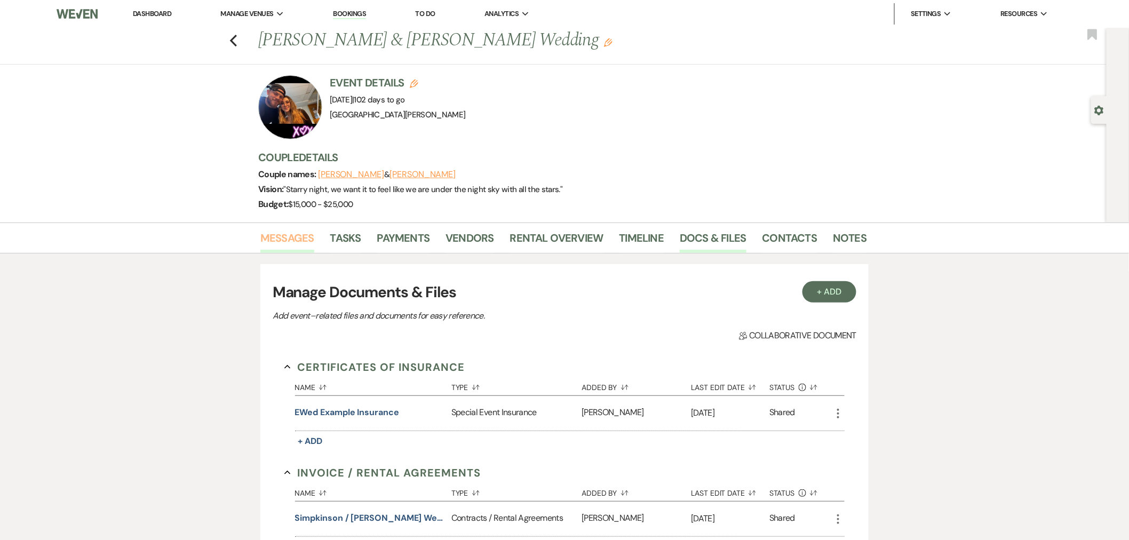
click at [305, 243] on link "Messages" at bounding box center [287, 240] width 54 height 23
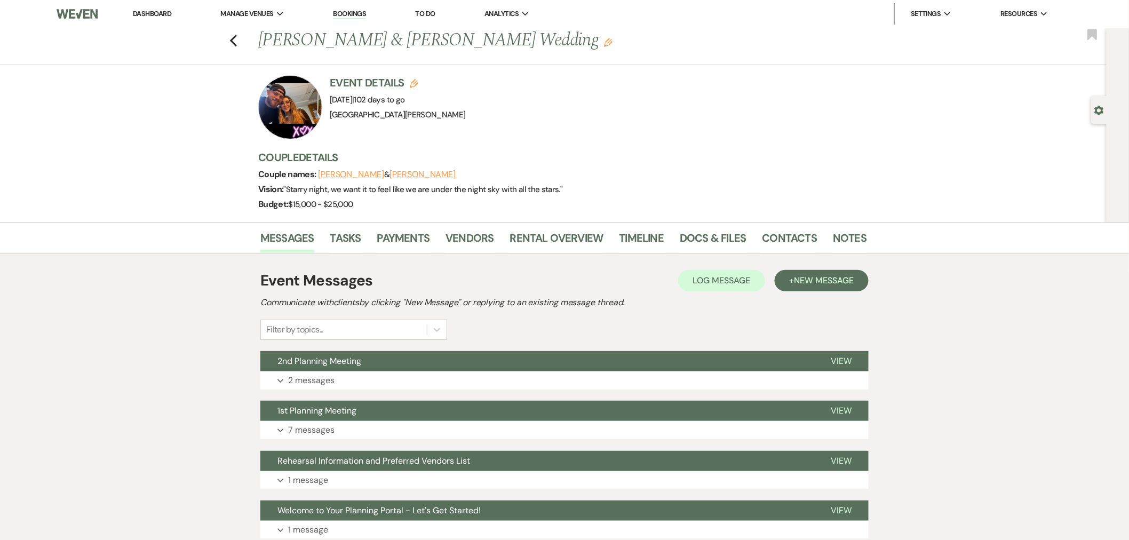
click at [168, 15] on link "Dashboard" at bounding box center [152, 13] width 38 height 9
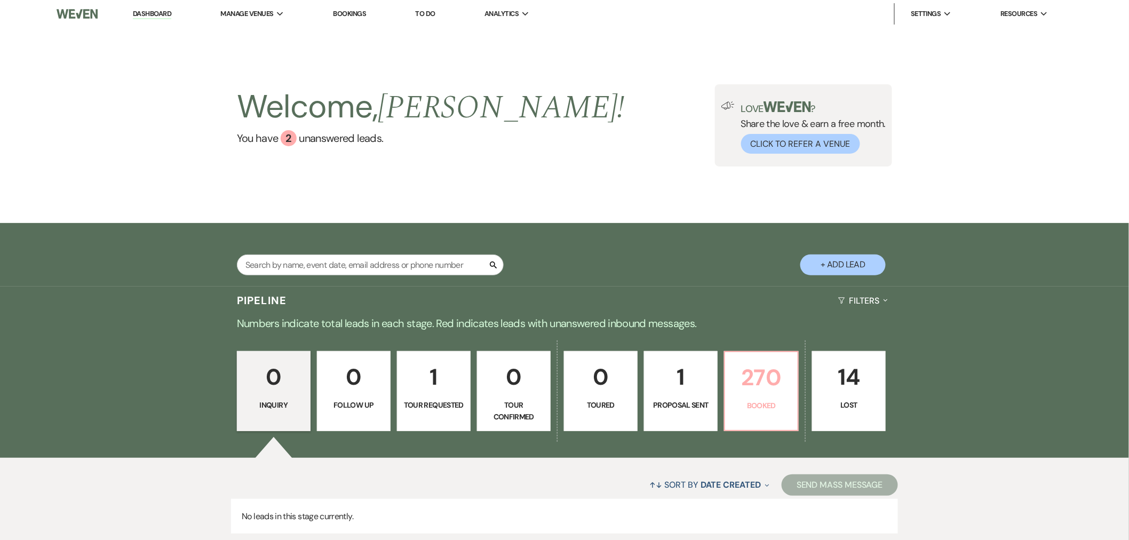
click at [751, 386] on p "270" at bounding box center [761, 378] width 60 height 36
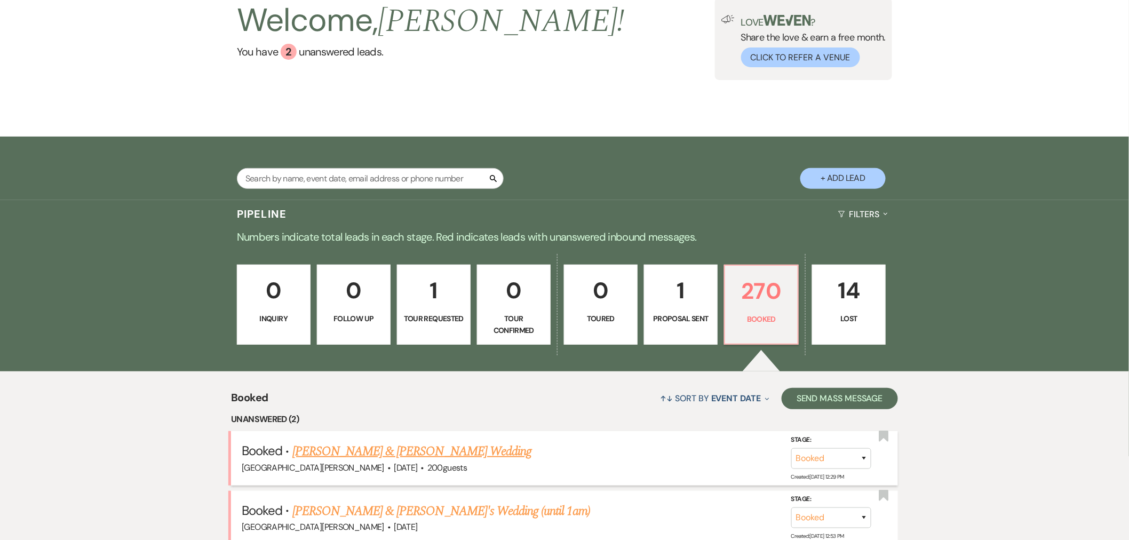
scroll to position [178, 0]
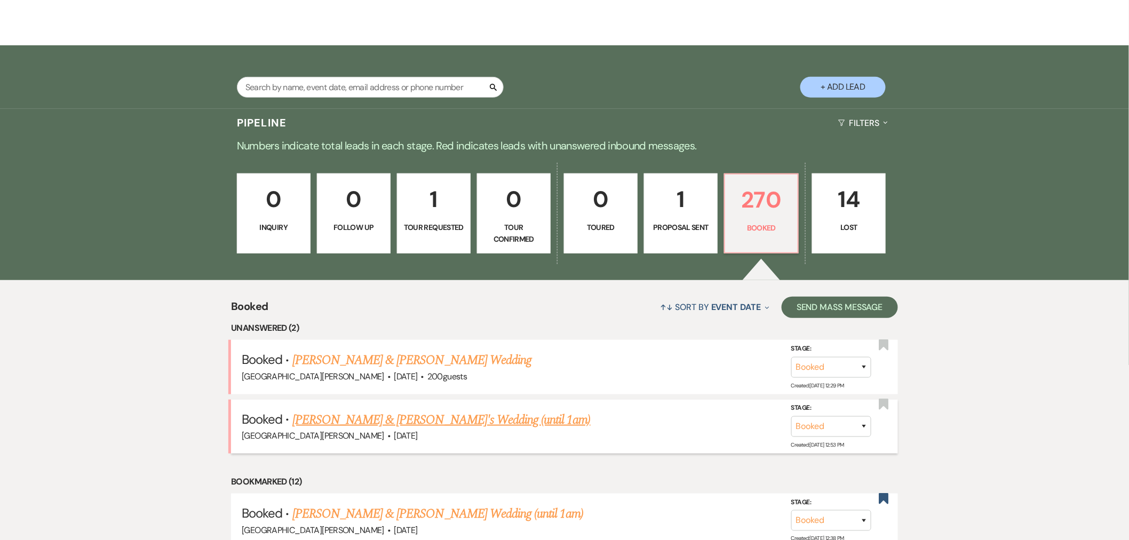
click at [457, 420] on link "[PERSON_NAME] & [PERSON_NAME]'s Wedding (until 1am)" at bounding box center [441, 419] width 298 height 19
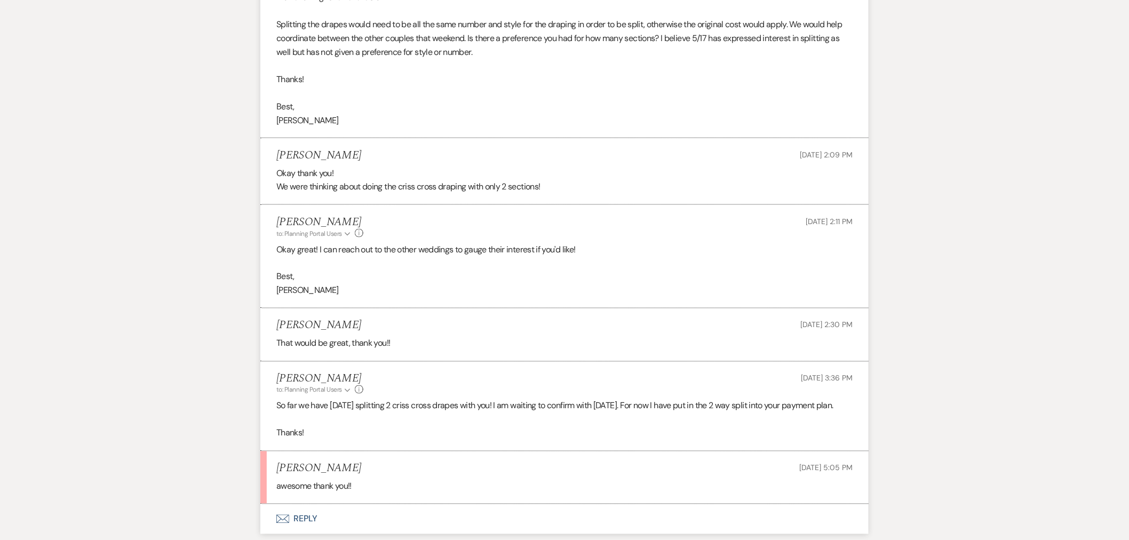
scroll to position [652, 0]
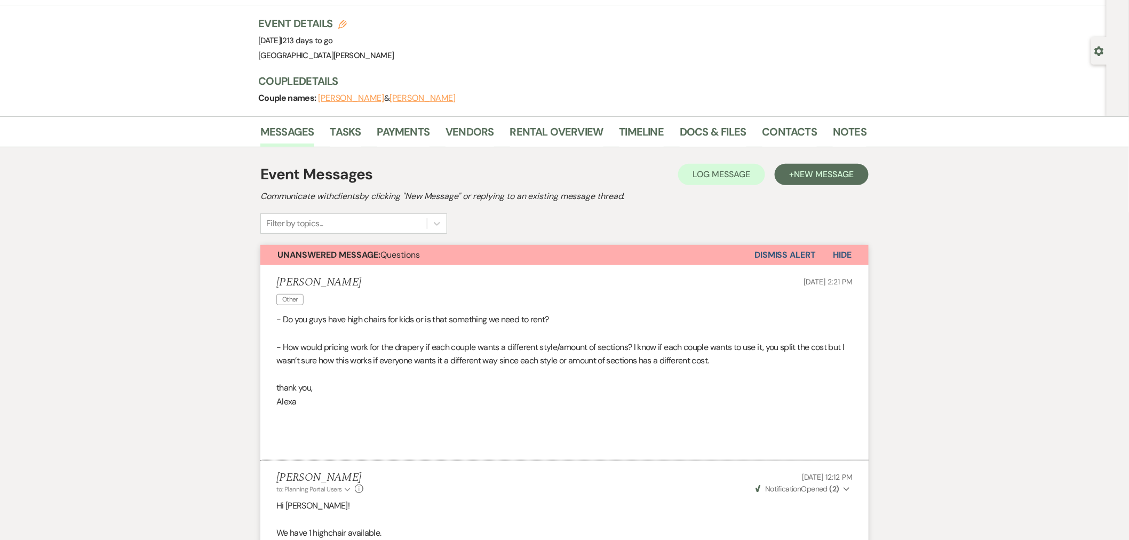
click at [783, 251] on button "Dismiss Alert" at bounding box center [784, 255] width 61 height 20
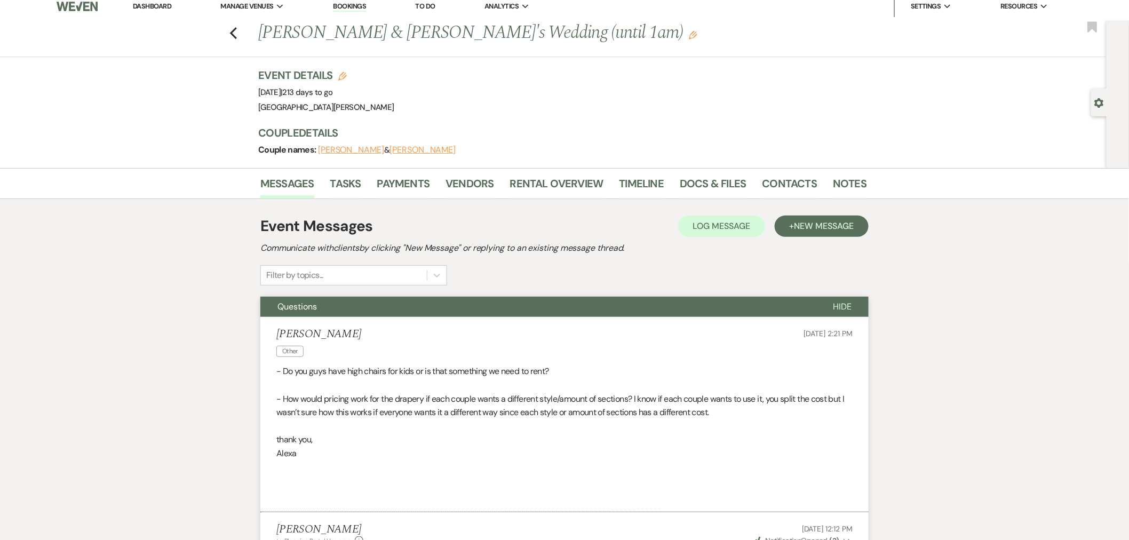
scroll to position [0, 0]
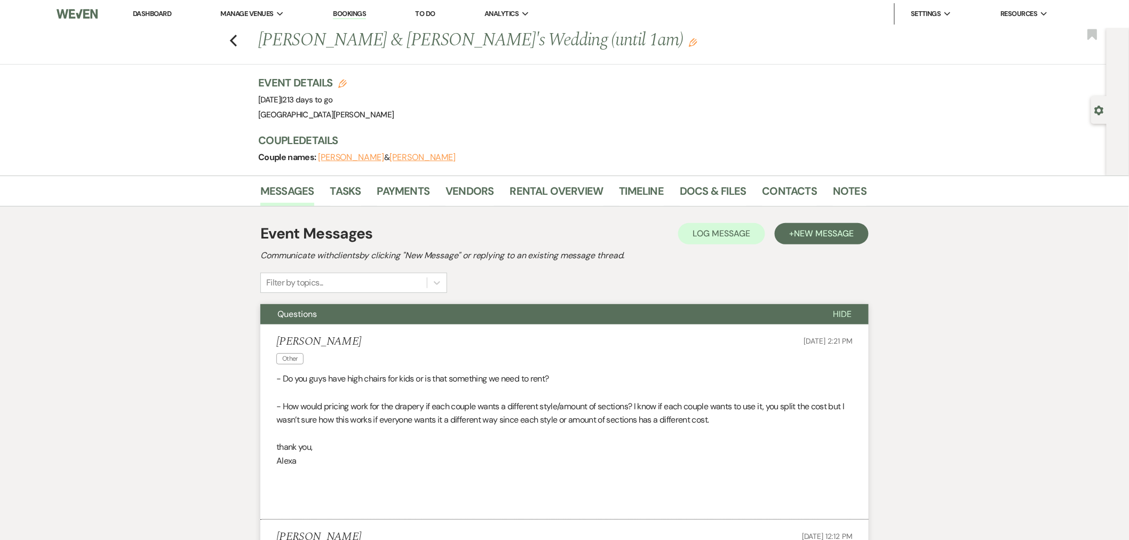
click at [145, 11] on link "Dashboard" at bounding box center [152, 13] width 38 height 9
